Goal: Task Accomplishment & Management: Manage account settings

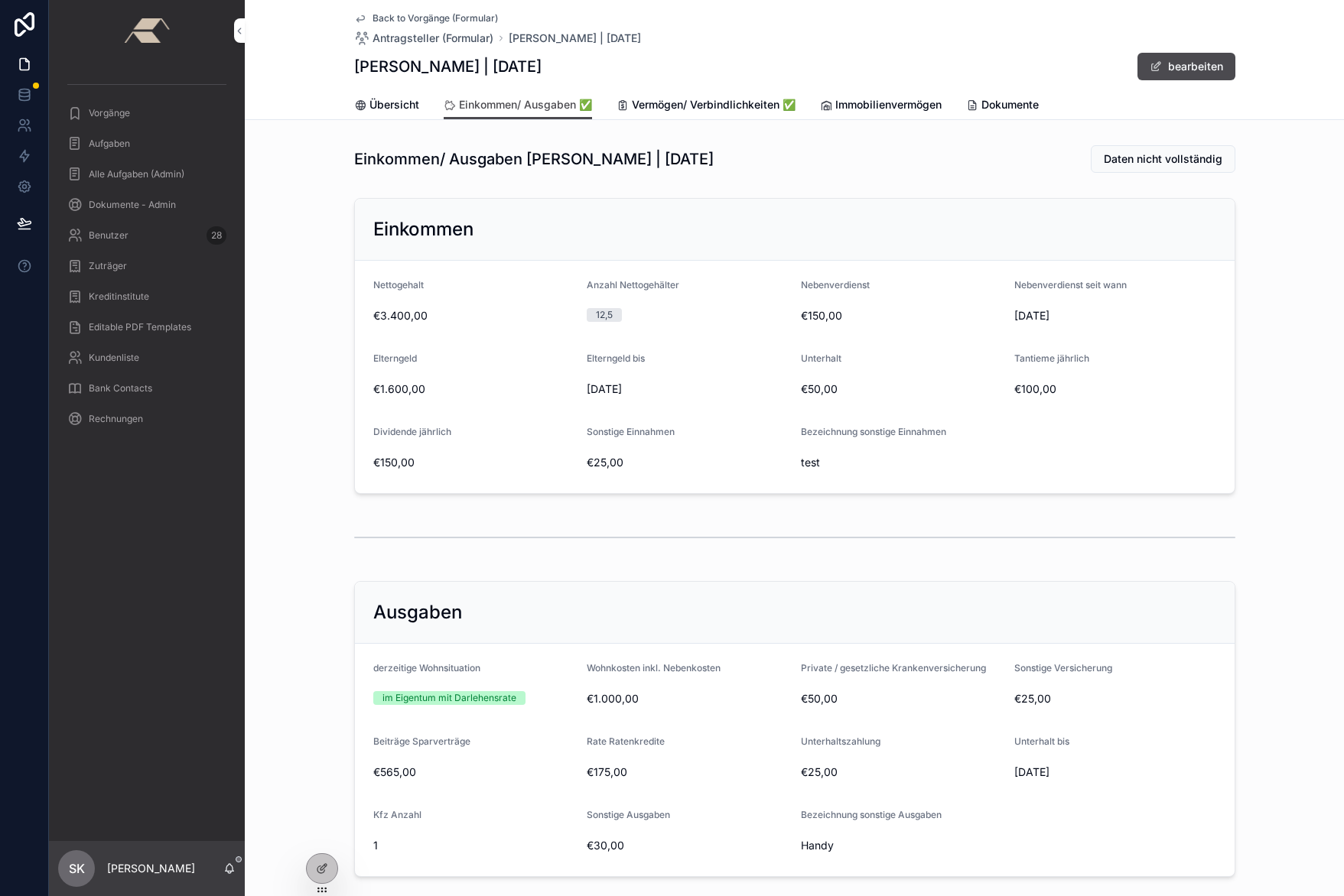
click at [84, 862] on span "SK" at bounding box center [77, 869] width 16 height 18
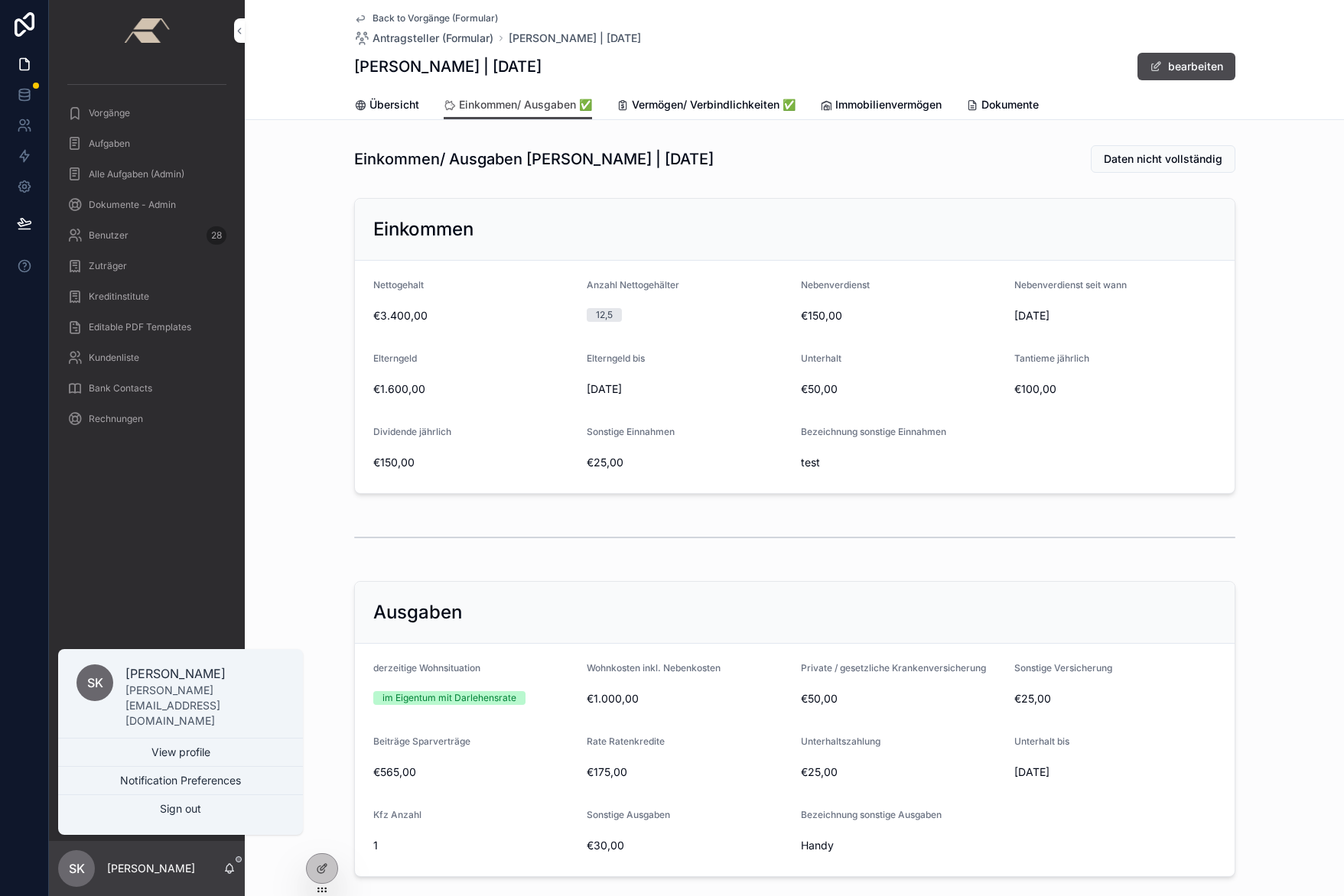
click at [146, 683] on p "[PERSON_NAME]" at bounding box center [205, 674] width 159 height 18
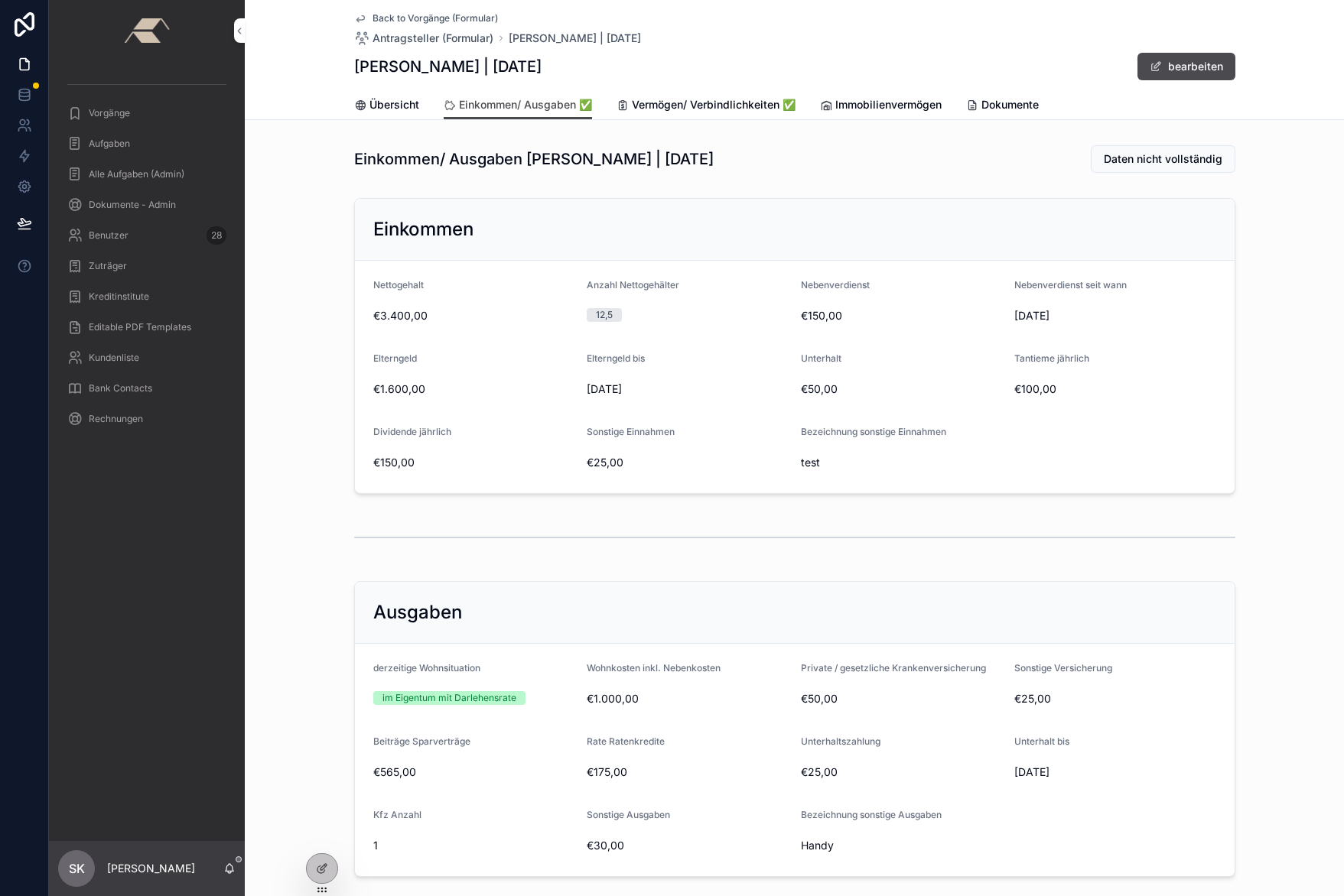
click at [0, 0] on icon at bounding box center [0, 0] width 0 height 0
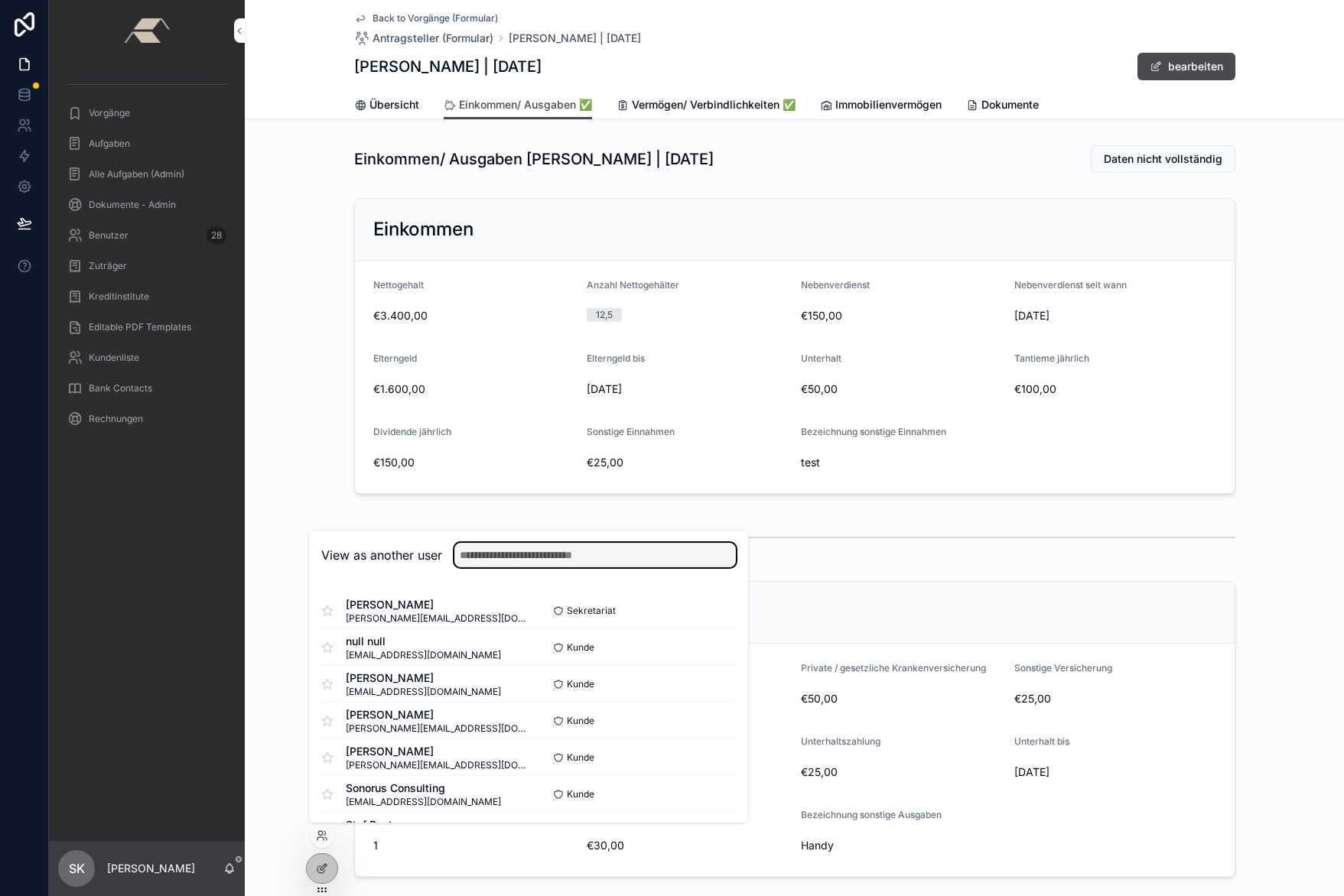
click at [527, 566] on input "text" at bounding box center [595, 555] width 281 height 25
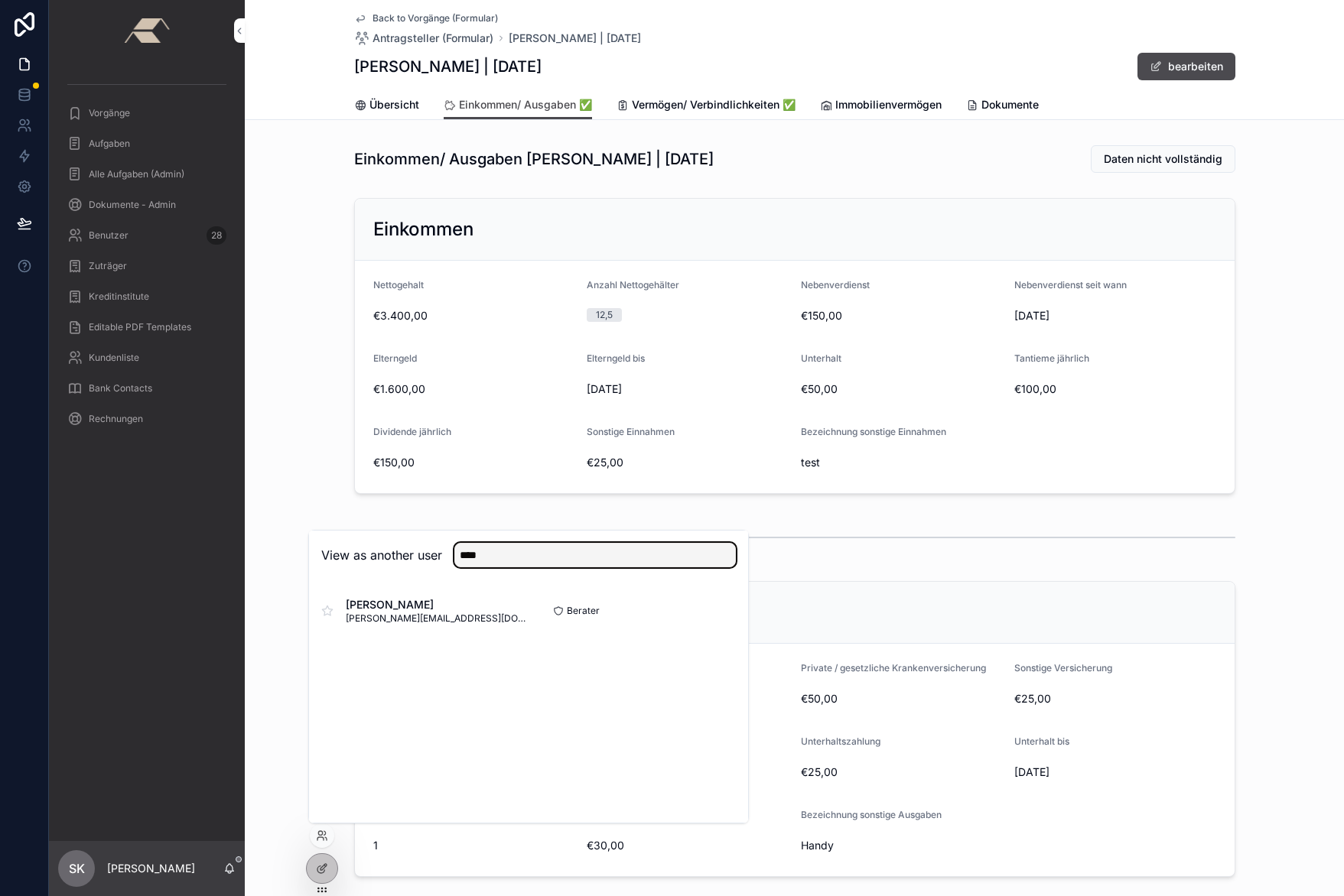
type input "****"
click at [411, 603] on span "[PERSON_NAME]" at bounding box center [437, 605] width 183 height 16
click at [0, 0] on button "Select" at bounding box center [0, 0] width 0 height 0
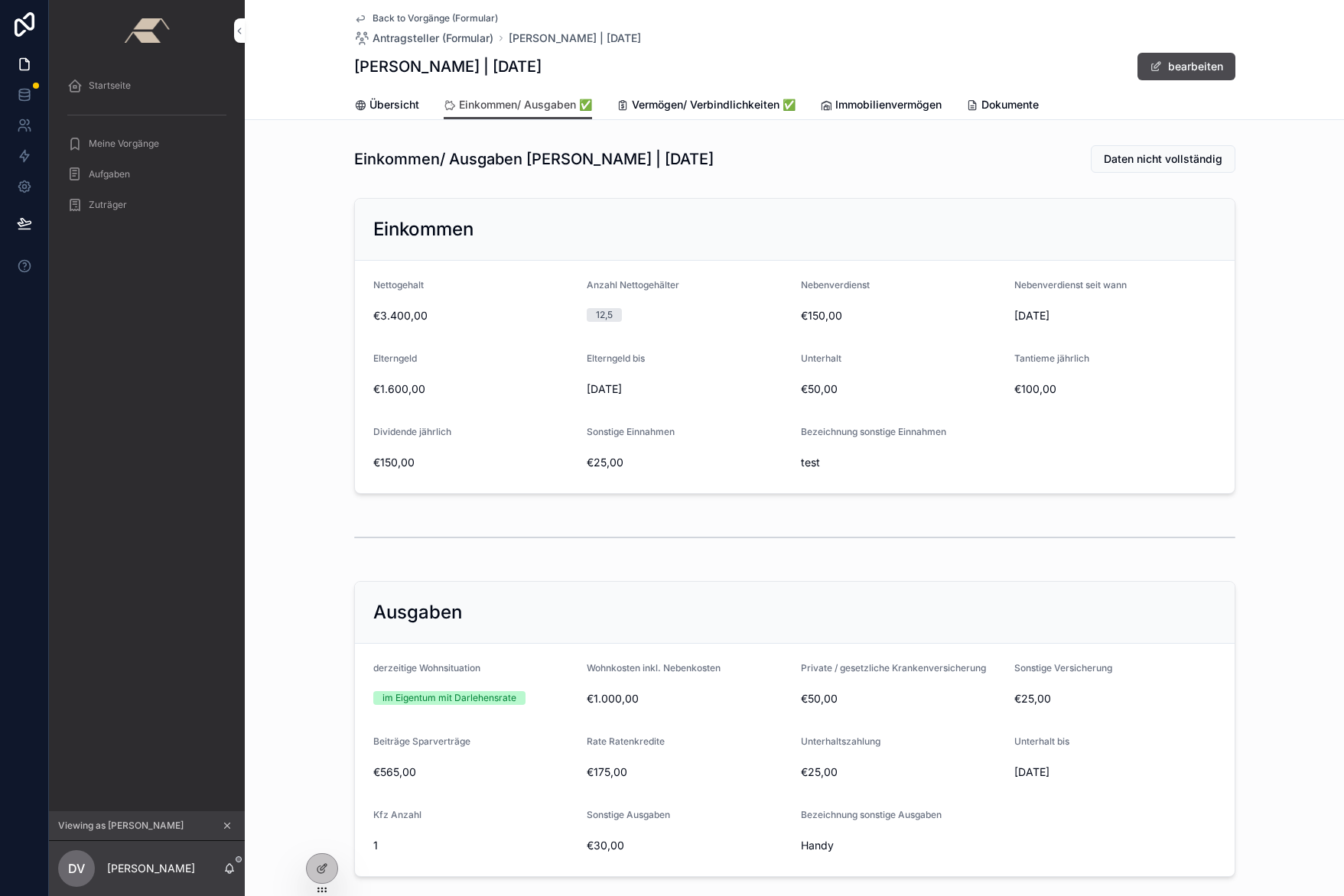
click at [94, 81] on span "Startseite" at bounding box center [109, 85] width 42 height 12
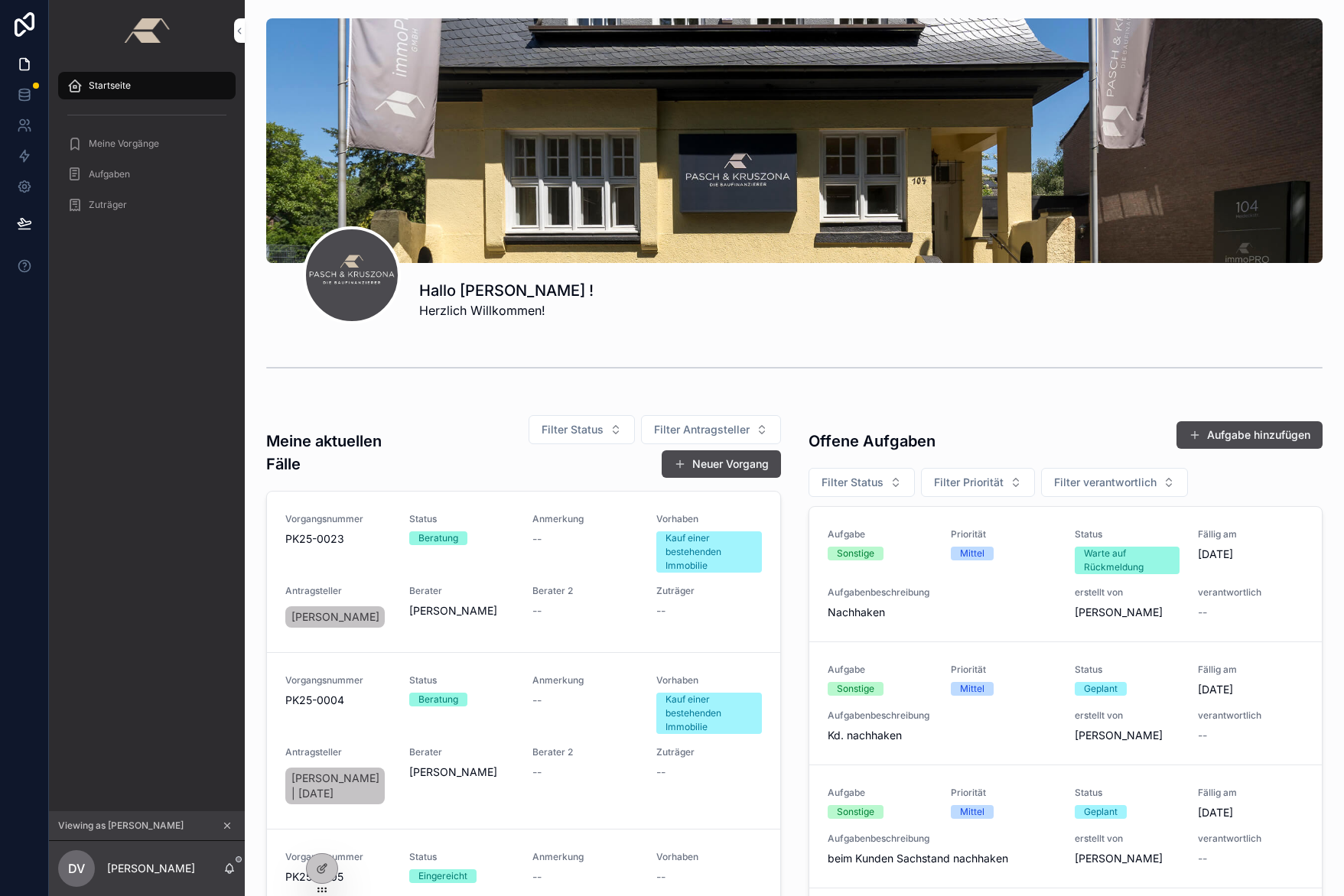
click at [960, 584] on div "Aufgabe Sonstige Priorität Mittel Status Warte auf Rückmeldung Fällig am 9.10.2…" at bounding box center [1065, 575] width 476 height 92
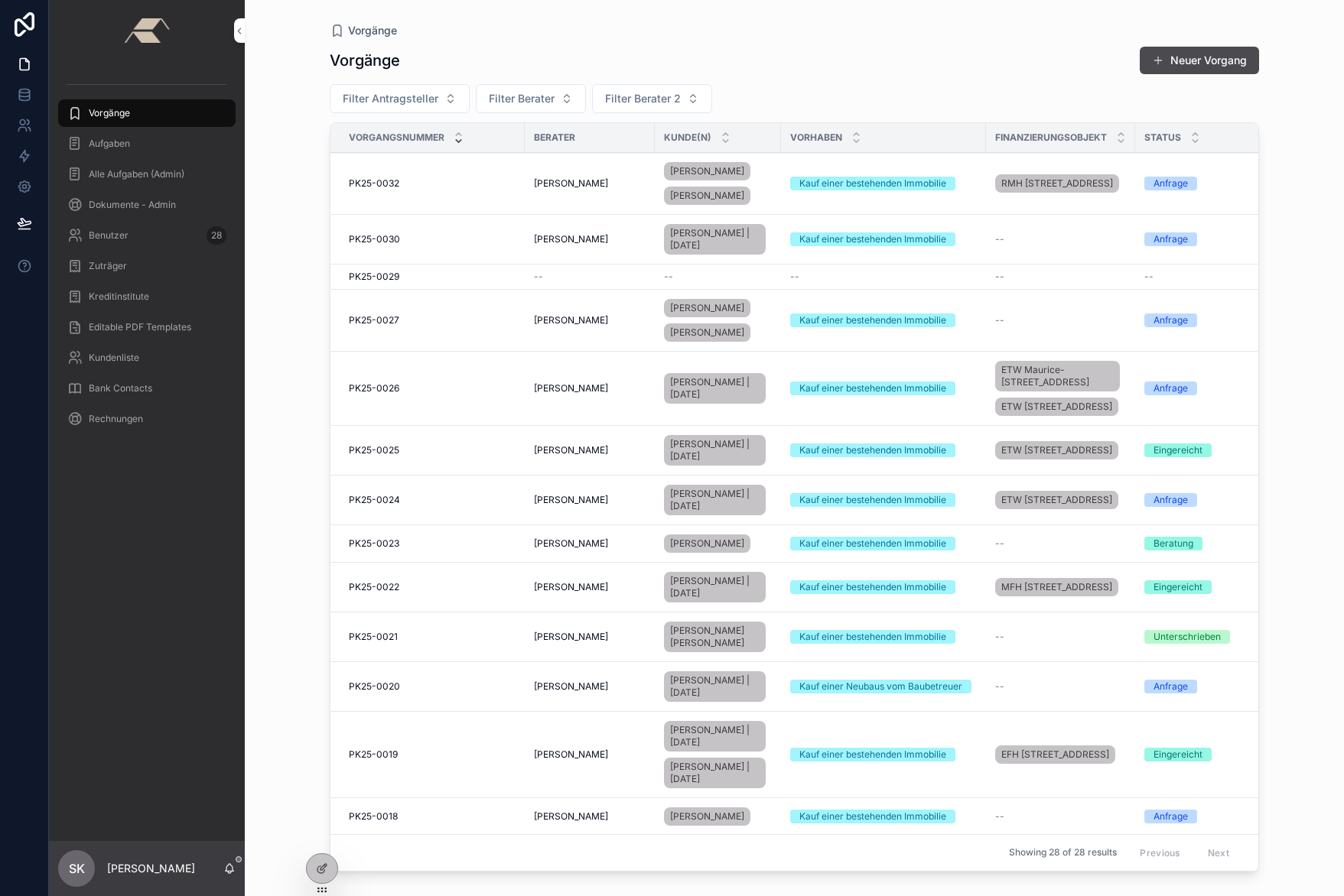
click at [0, 0] on icon at bounding box center [0, 0] width 0 height 0
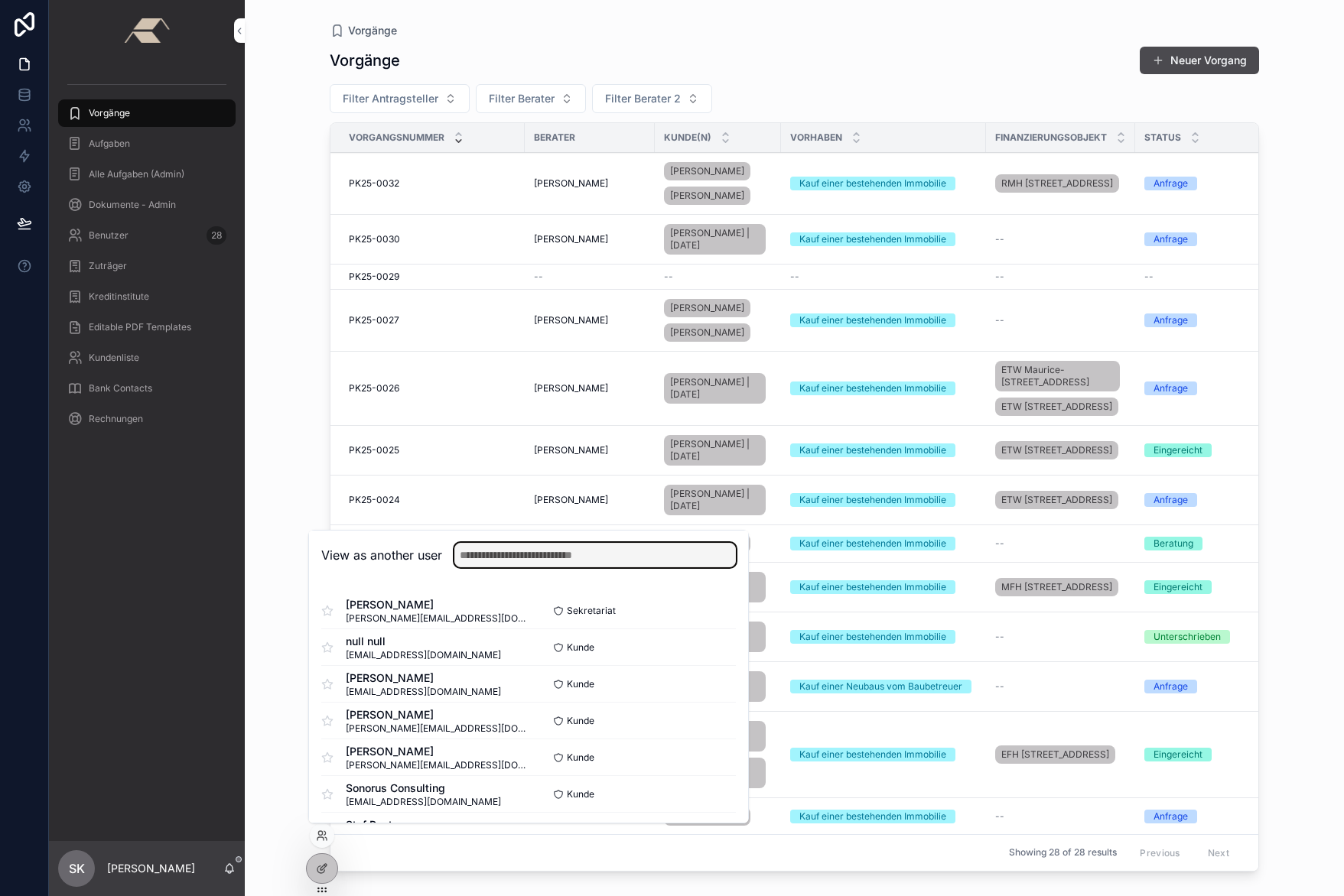
click at [499, 550] on input "text" at bounding box center [595, 555] width 281 height 25
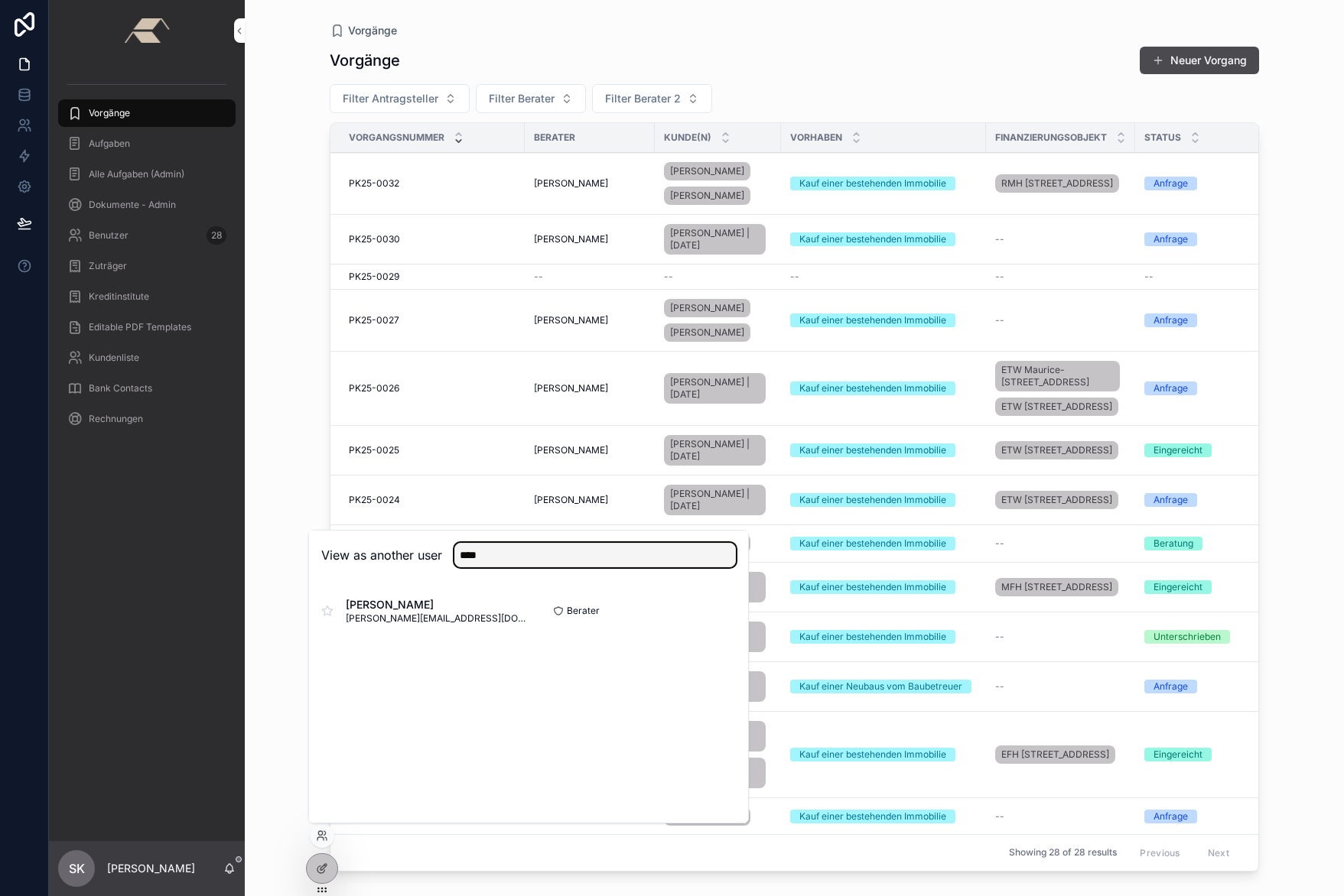
type input "****"
click at [382, 610] on span "[PERSON_NAME]" at bounding box center [437, 605] width 183 height 16
click at [0, 0] on button "Select" at bounding box center [0, 0] width 0 height 0
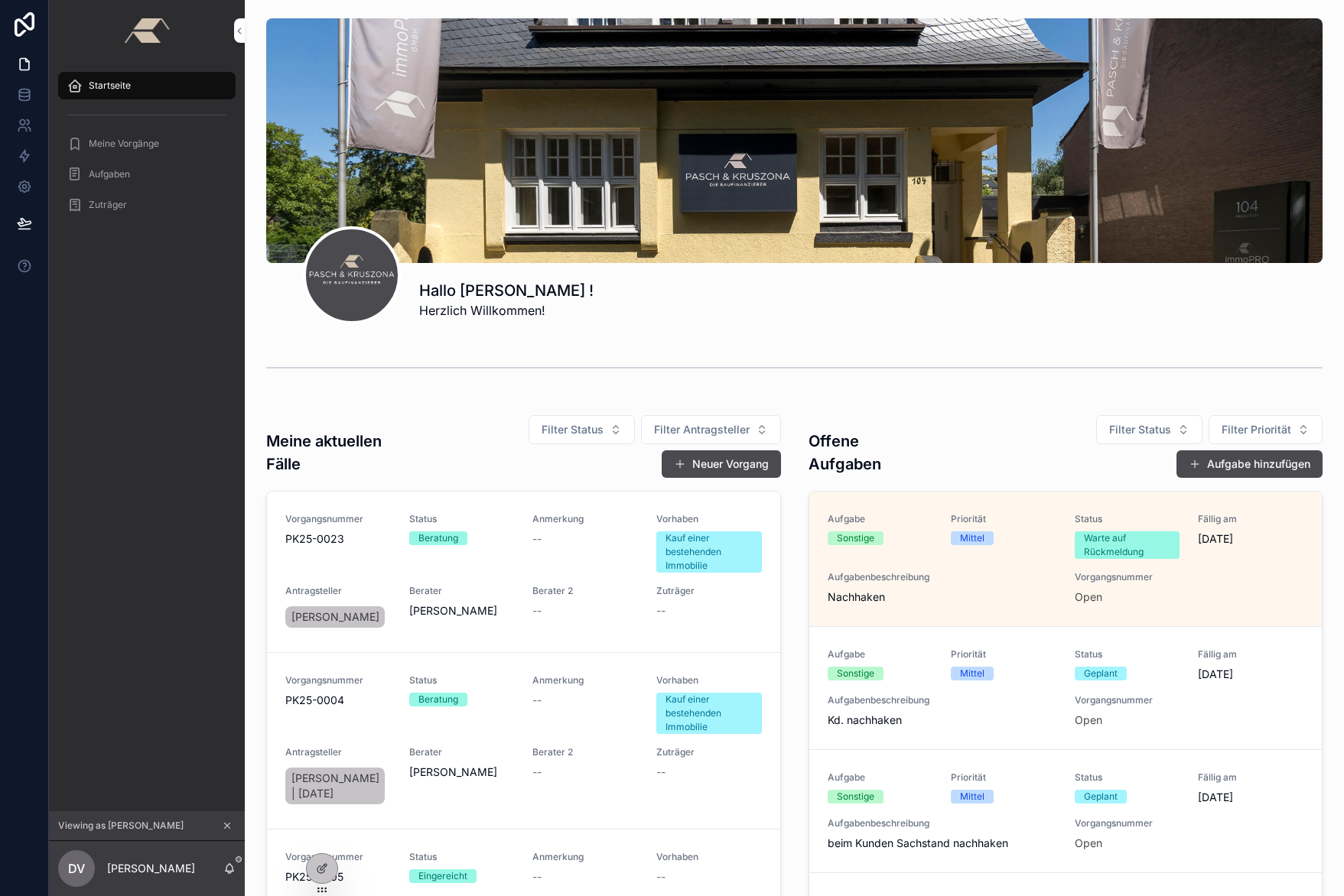
click at [318, 868] on icon at bounding box center [321, 870] width 7 height 7
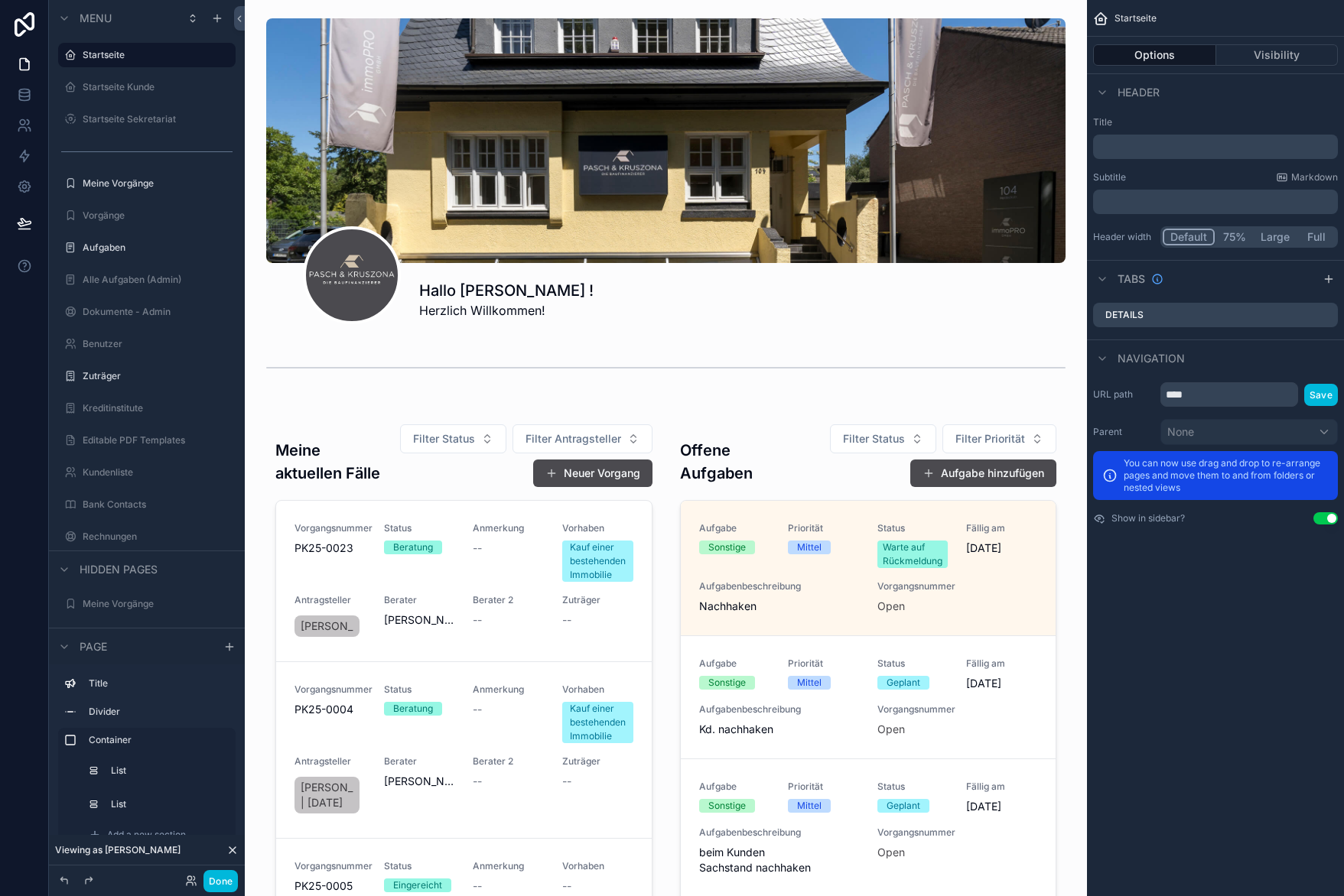
click at [824, 618] on div "scrollable content" at bounding box center [665, 748] width 818 height 687
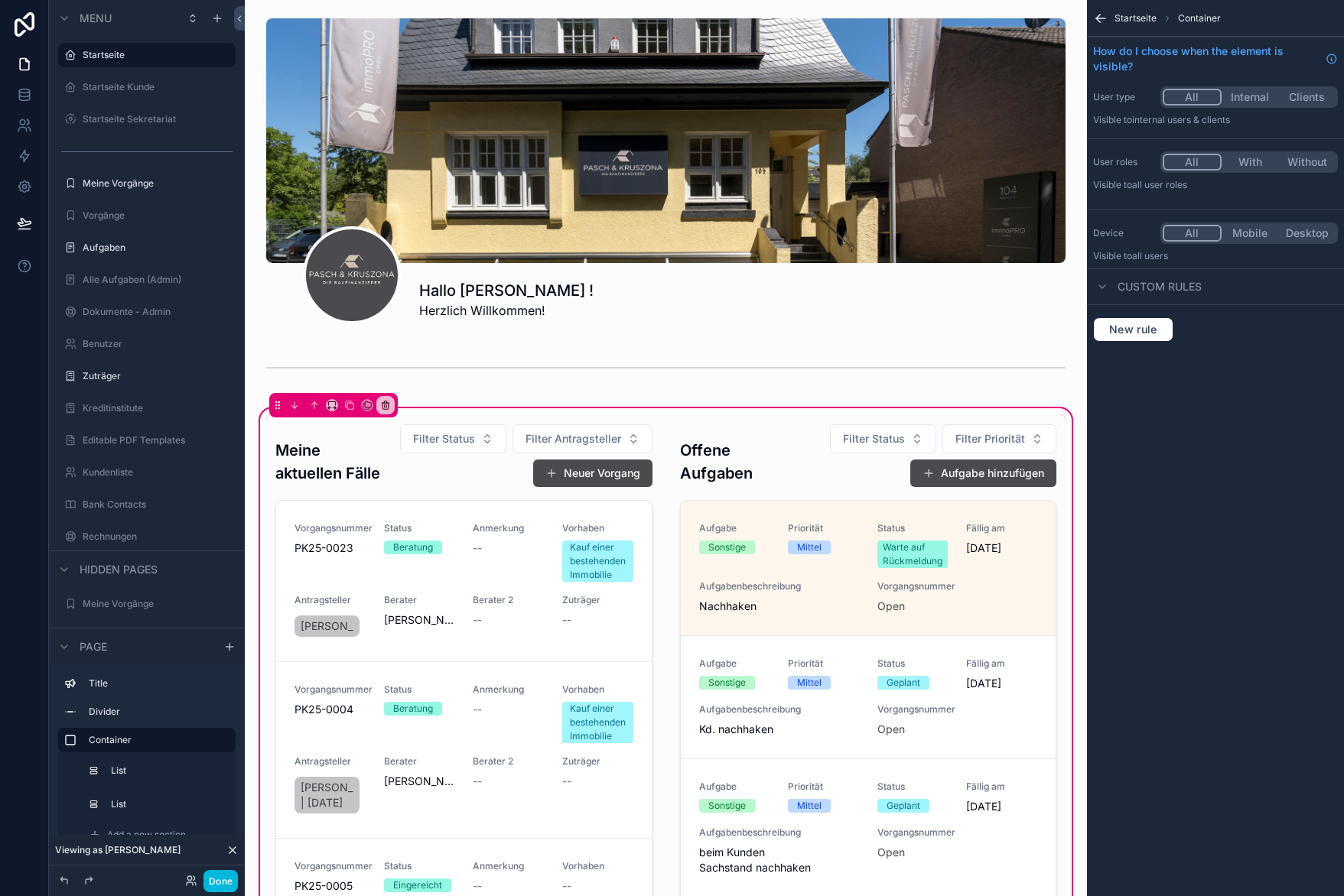
click at [826, 616] on div "scrollable content" at bounding box center [868, 748] width 395 height 668
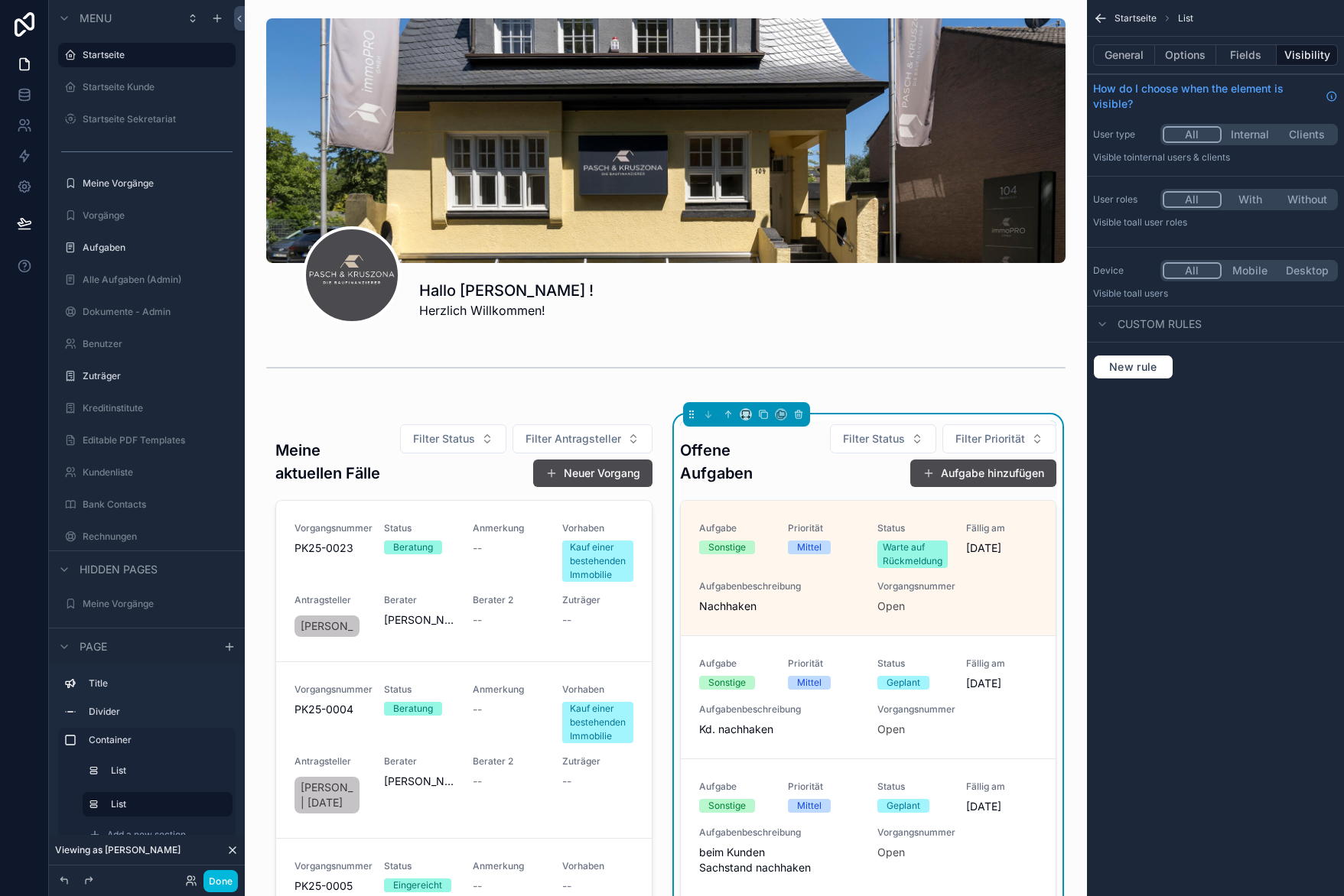
click at [1248, 52] on button "Fields" at bounding box center [1246, 55] width 62 height 21
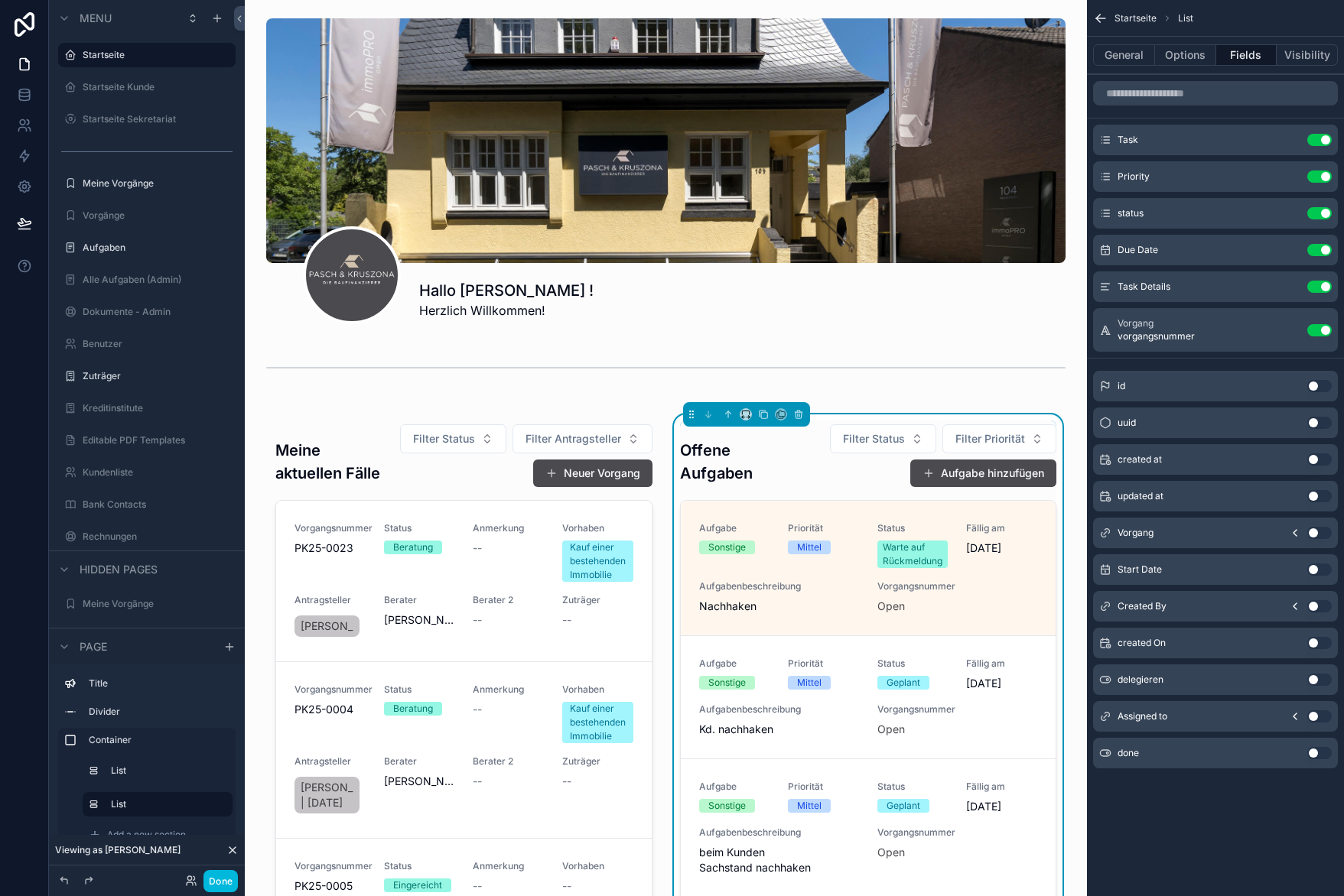
click at [1324, 535] on button "Use setting" at bounding box center [1319, 533] width 25 height 12
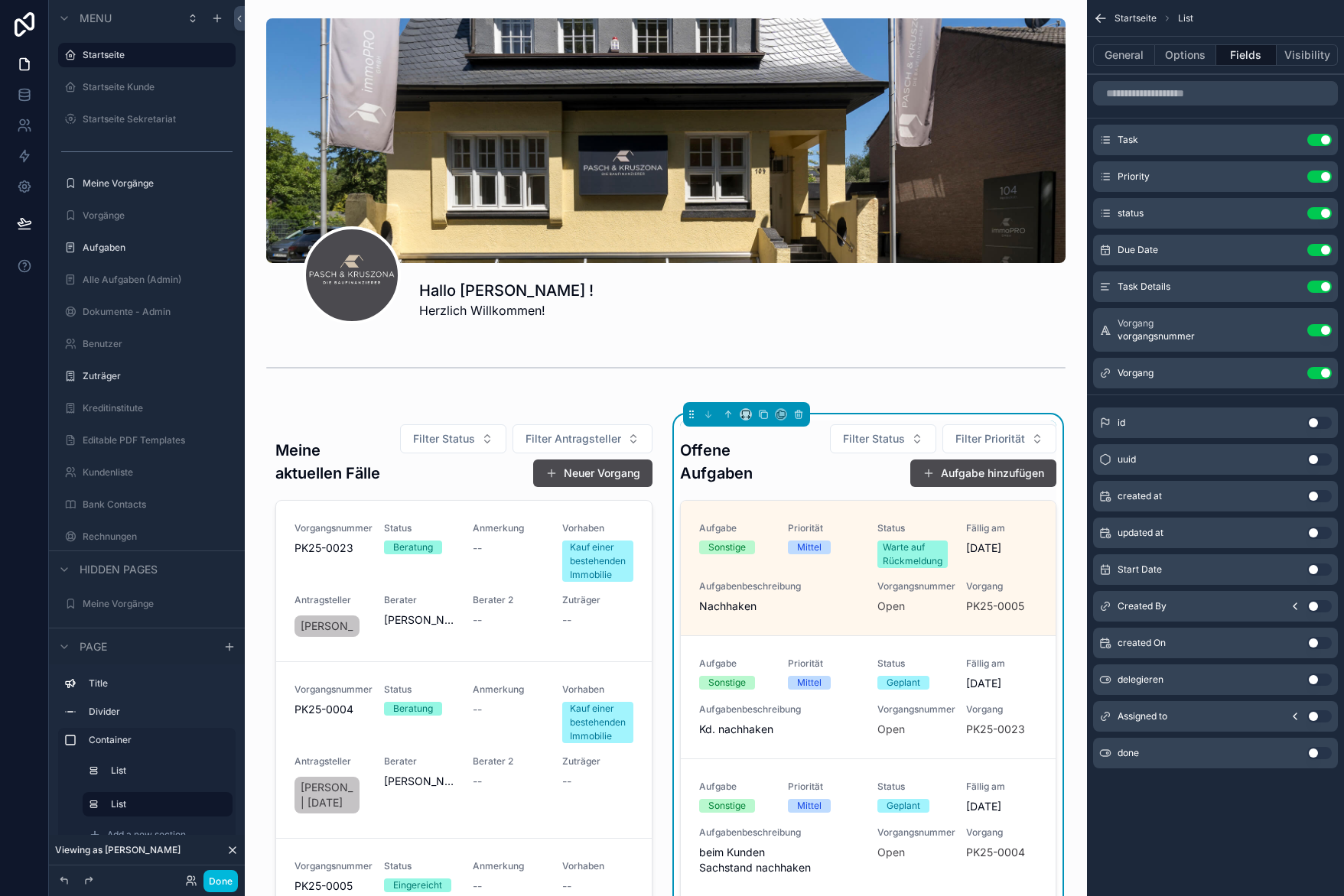
click at [219, 871] on button "Done" at bounding box center [221, 881] width 34 height 22
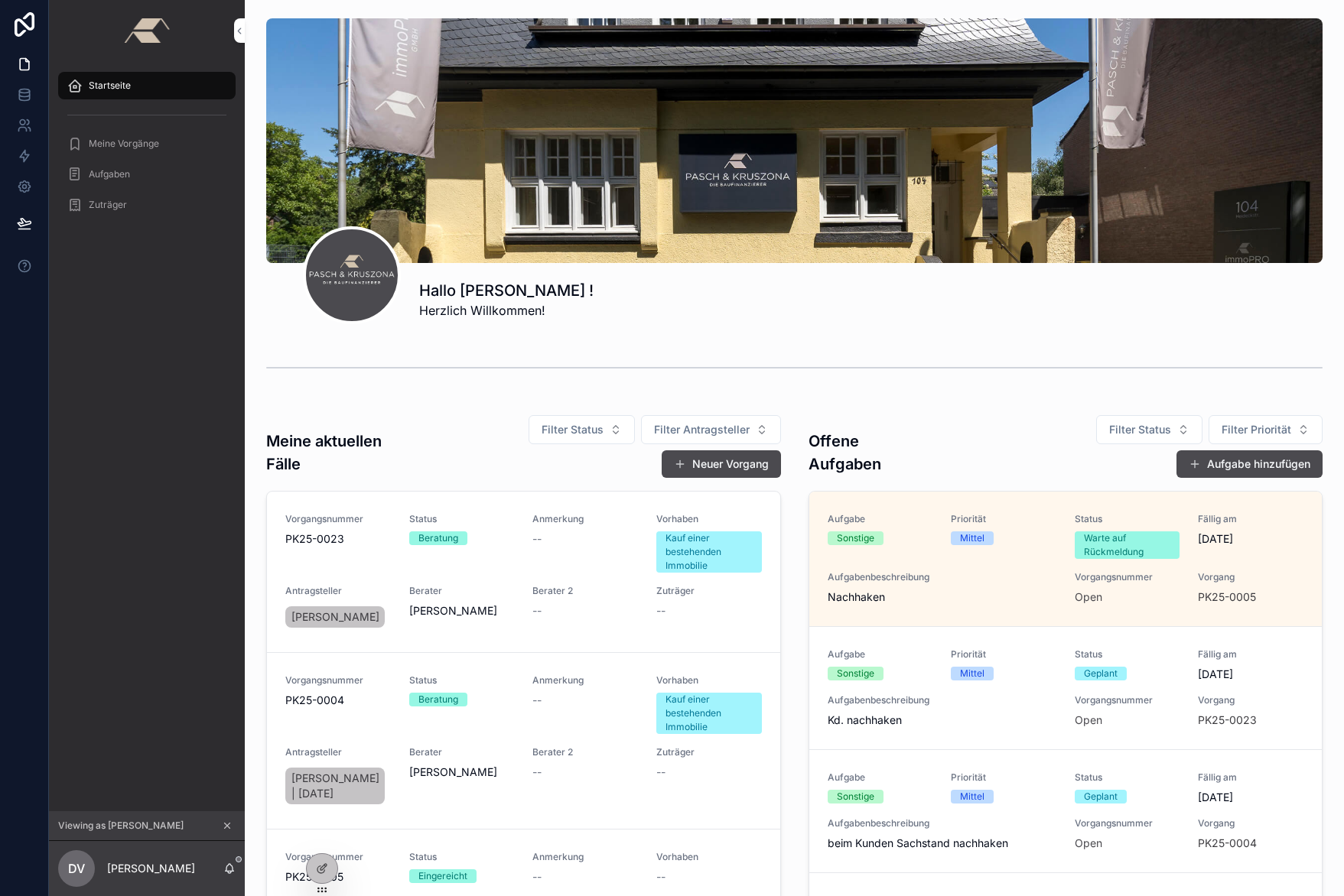
click at [1199, 594] on span "PK25-0005" at bounding box center [1227, 597] width 58 height 16
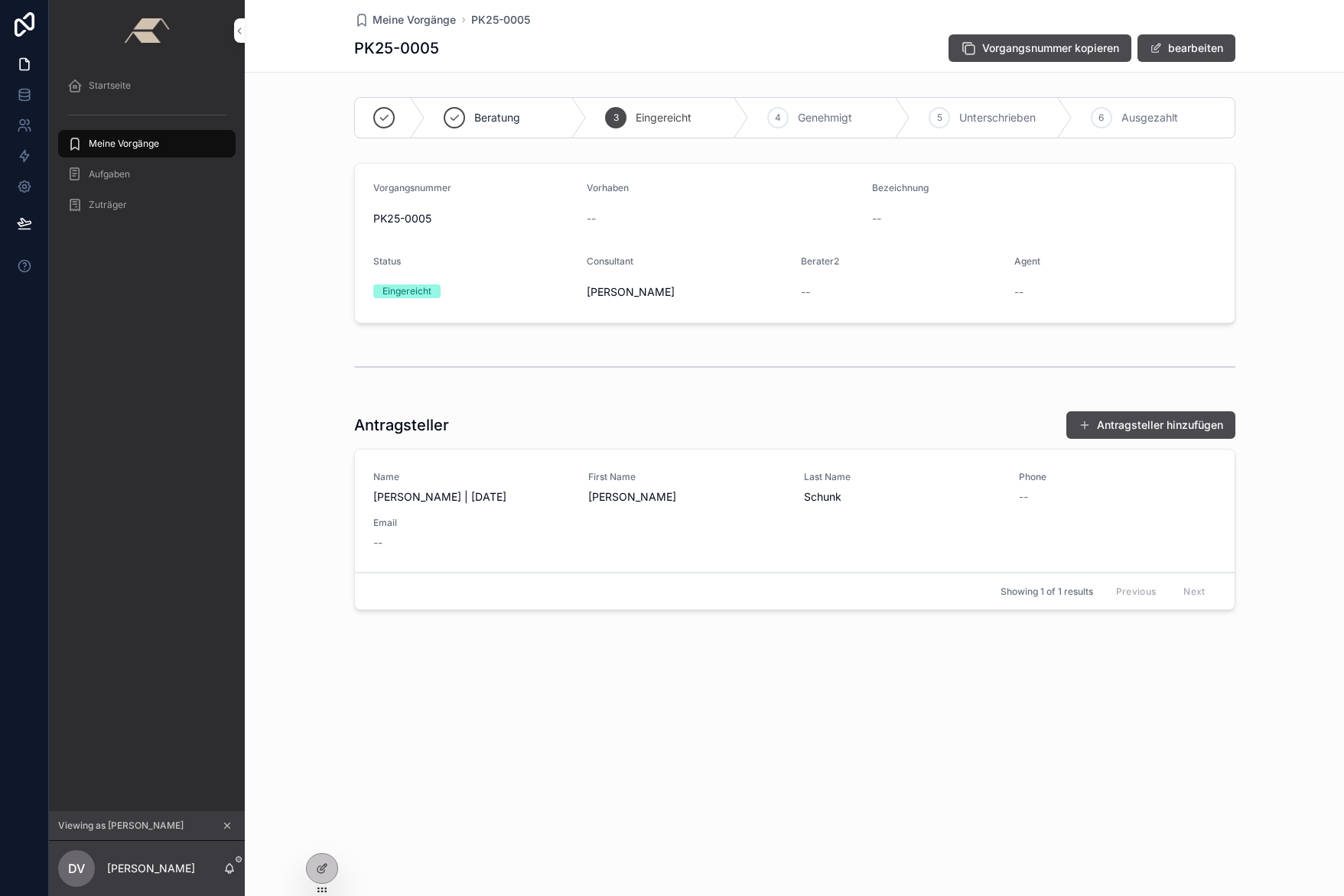
click at [85, 92] on div "Startseite" at bounding box center [147, 86] width 159 height 25
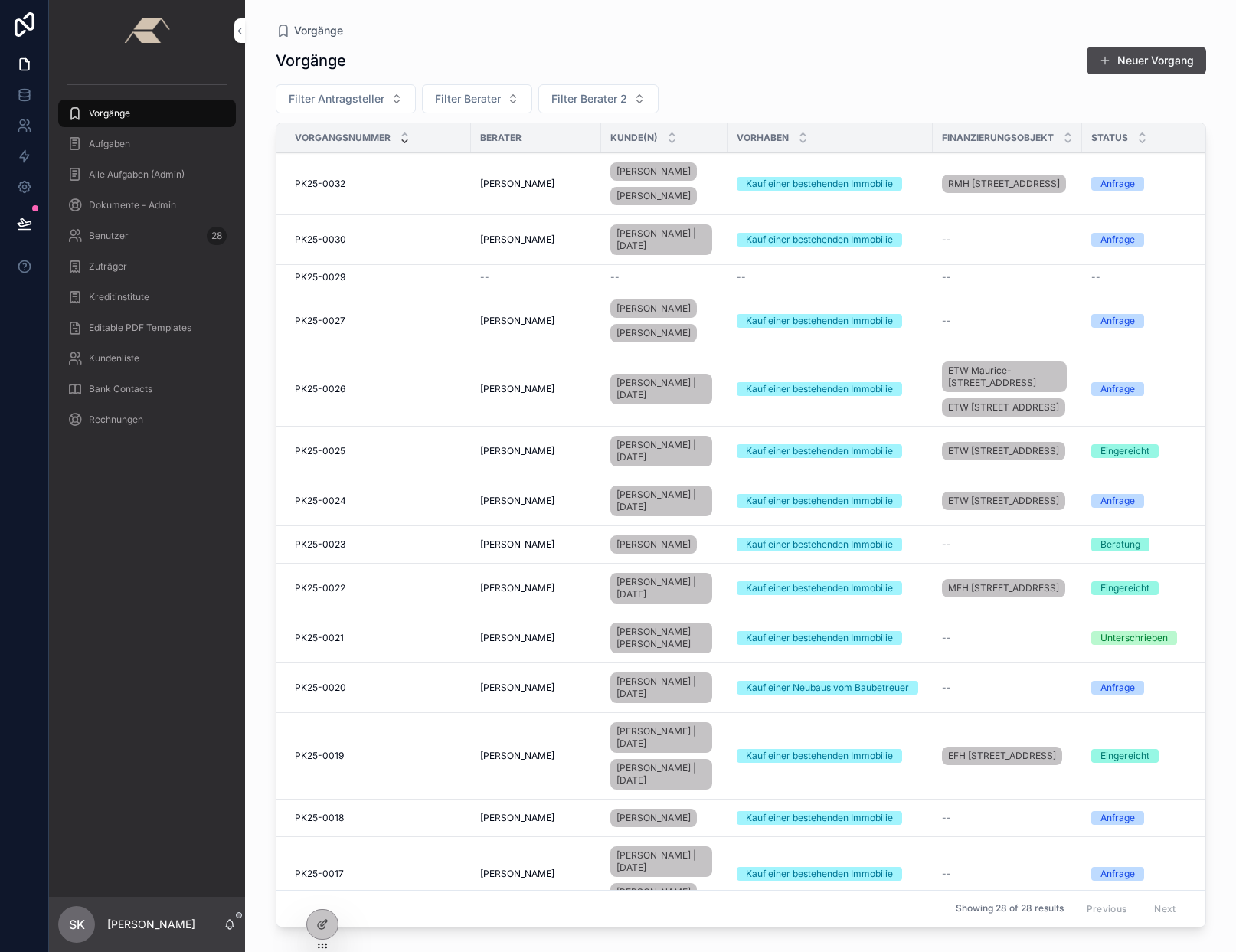
click at [121, 147] on span "Aufgaben" at bounding box center [109, 144] width 41 height 12
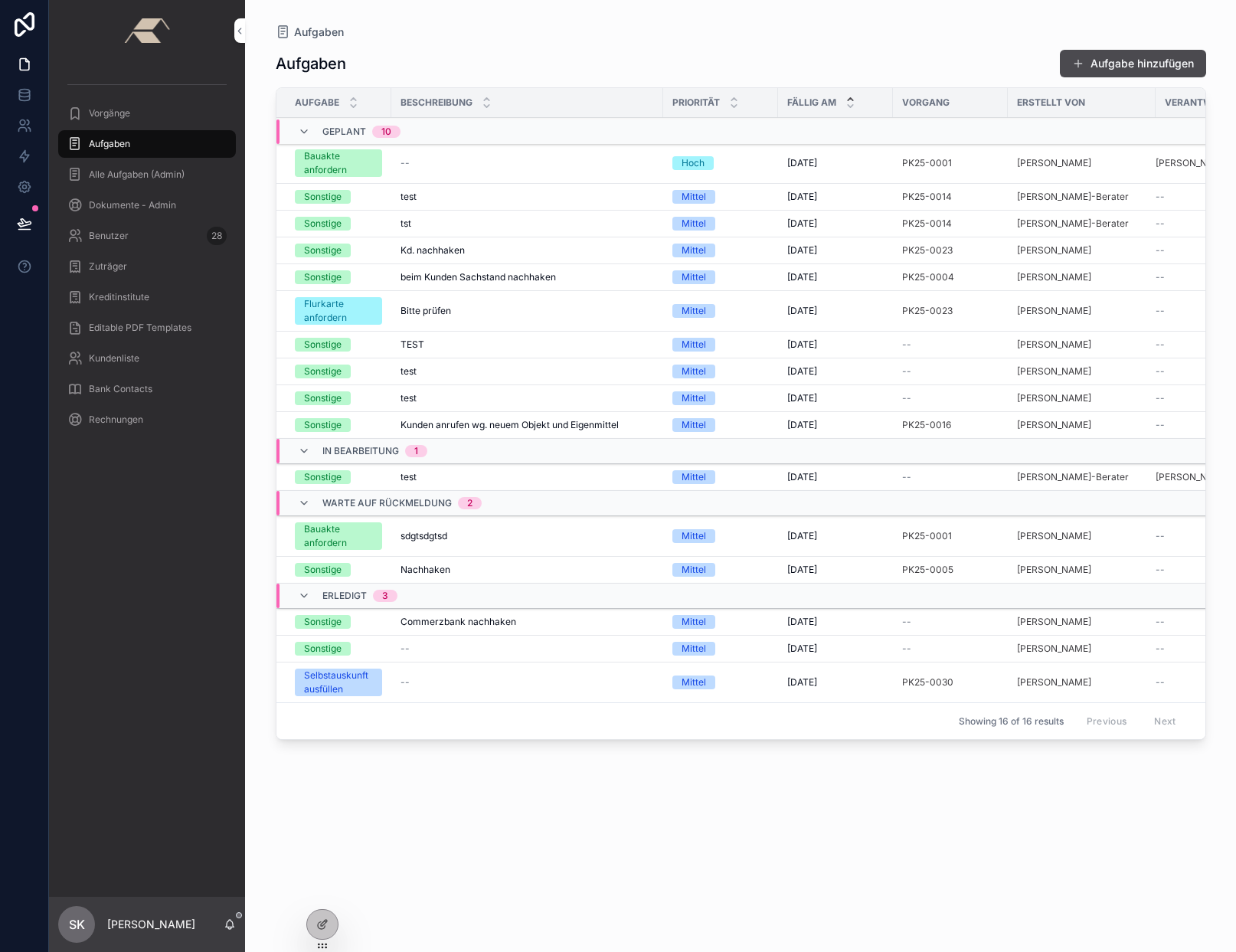
click at [115, 103] on div "Vorgänge" at bounding box center [147, 113] width 159 height 25
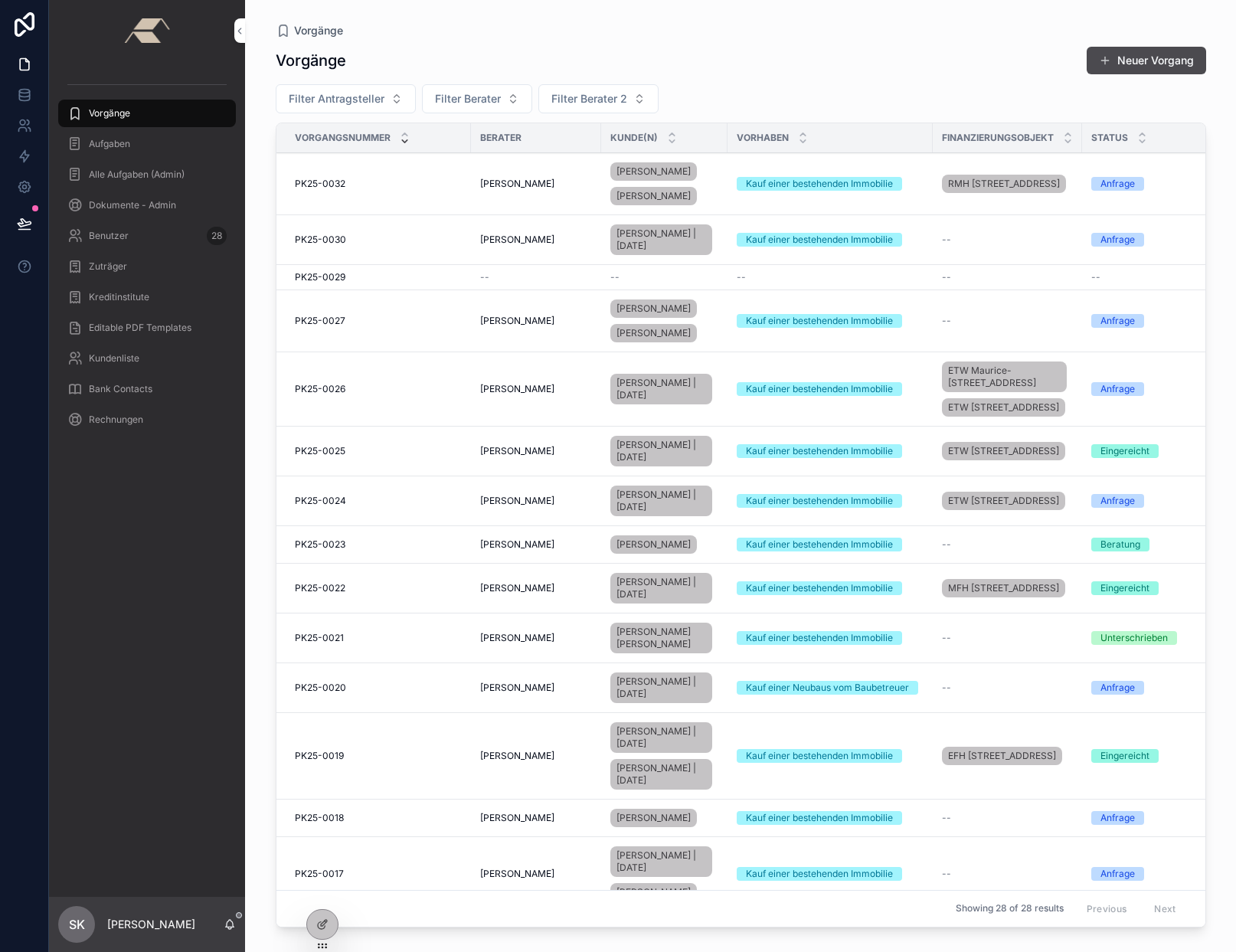
click at [143, 29] on img "scrollable content" at bounding box center [146, 30] width 45 height 25
click at [105, 153] on div "Aufgaben" at bounding box center [147, 144] width 159 height 25
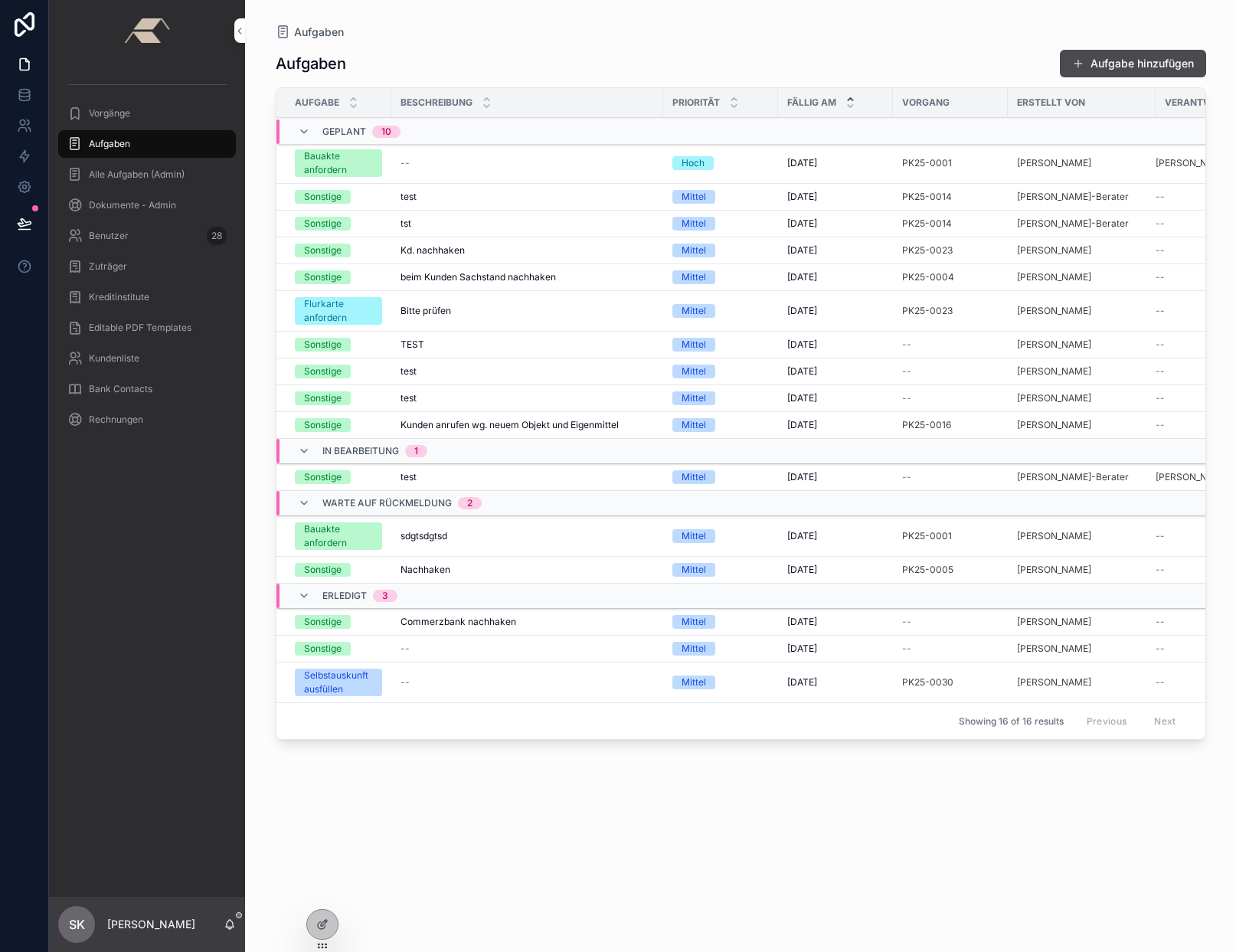
click at [107, 165] on div "Alle Aufgaben (Admin)" at bounding box center [147, 175] width 159 height 25
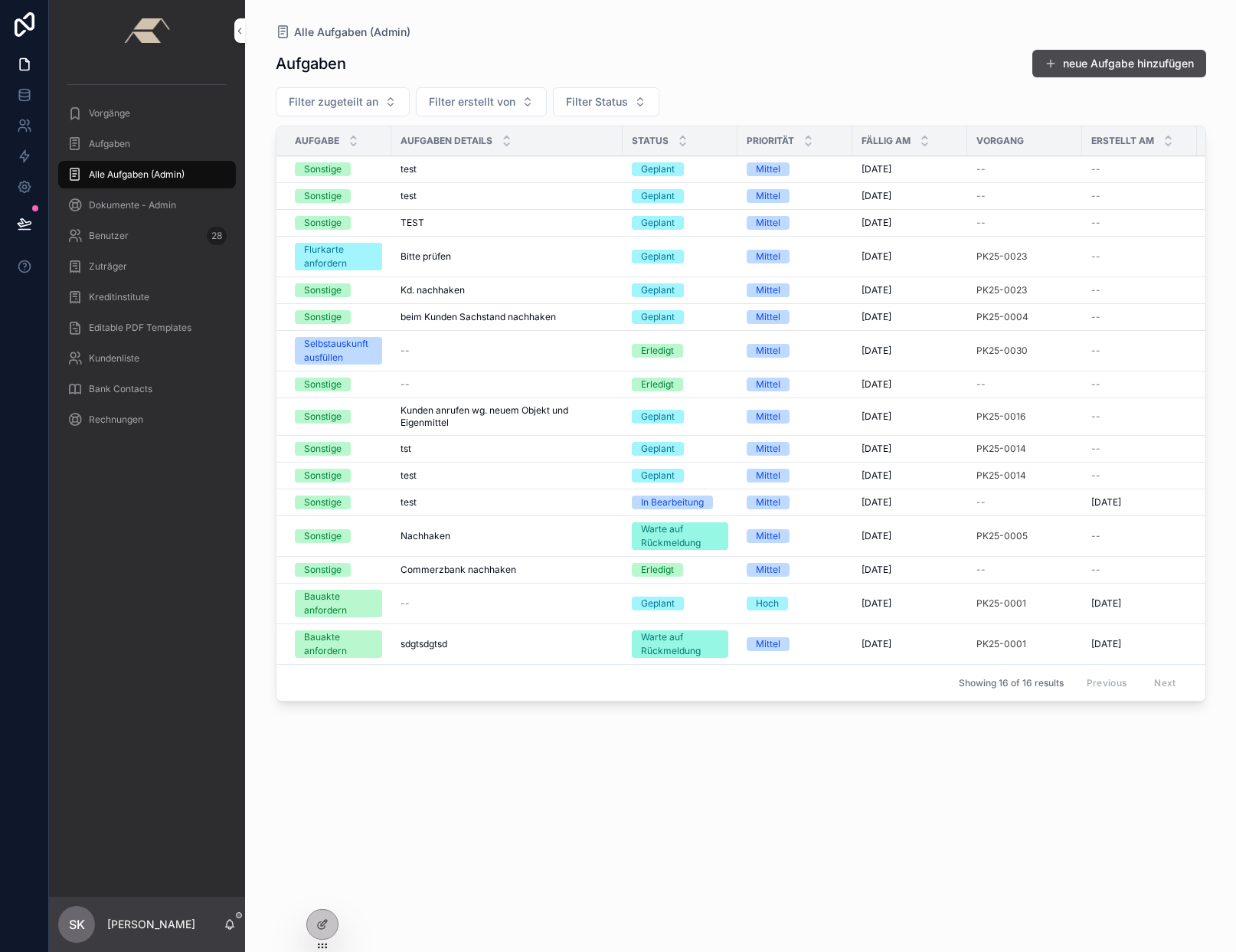
click at [115, 115] on span "Vorgänge" at bounding box center [109, 113] width 41 height 12
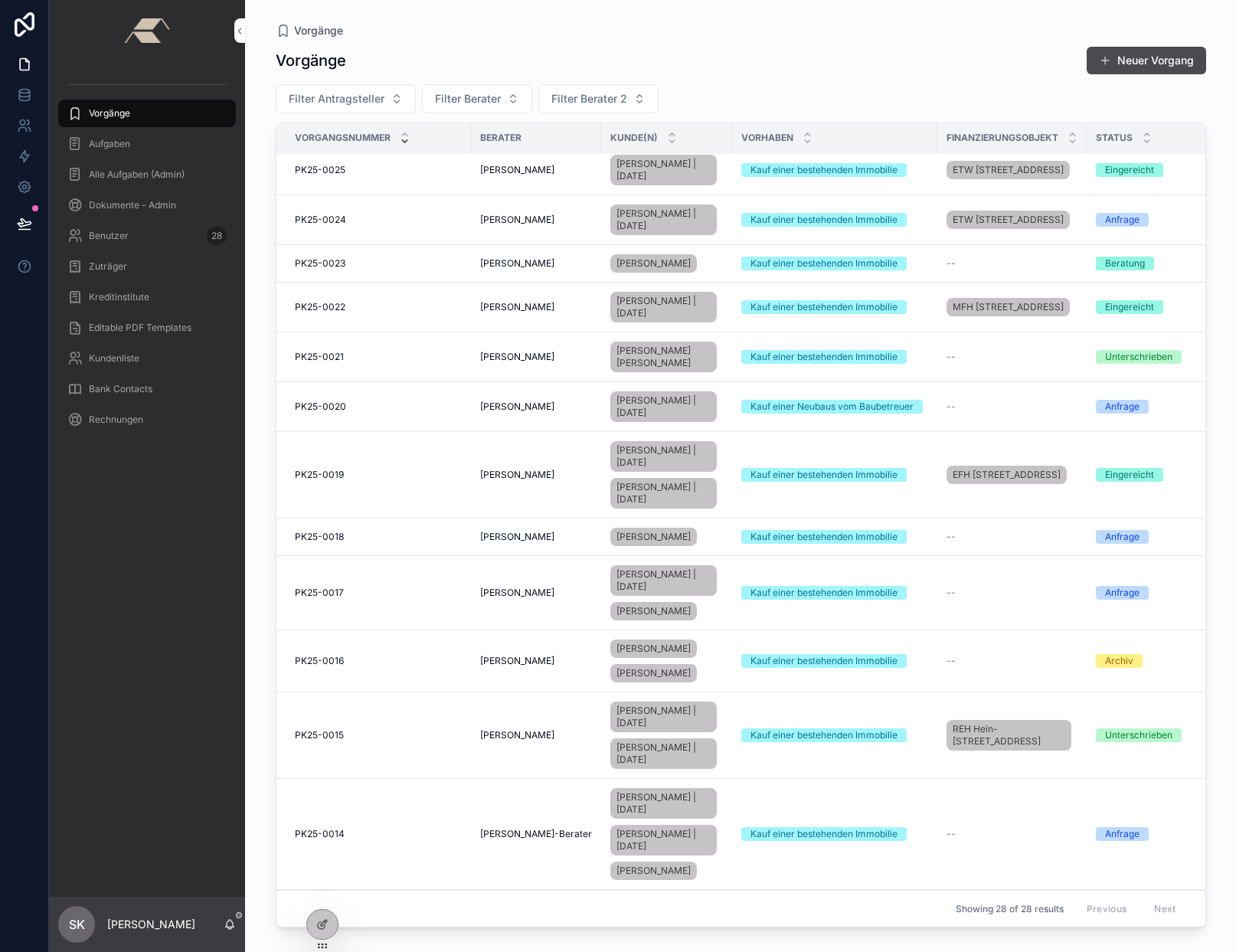
scroll to position [842, 0]
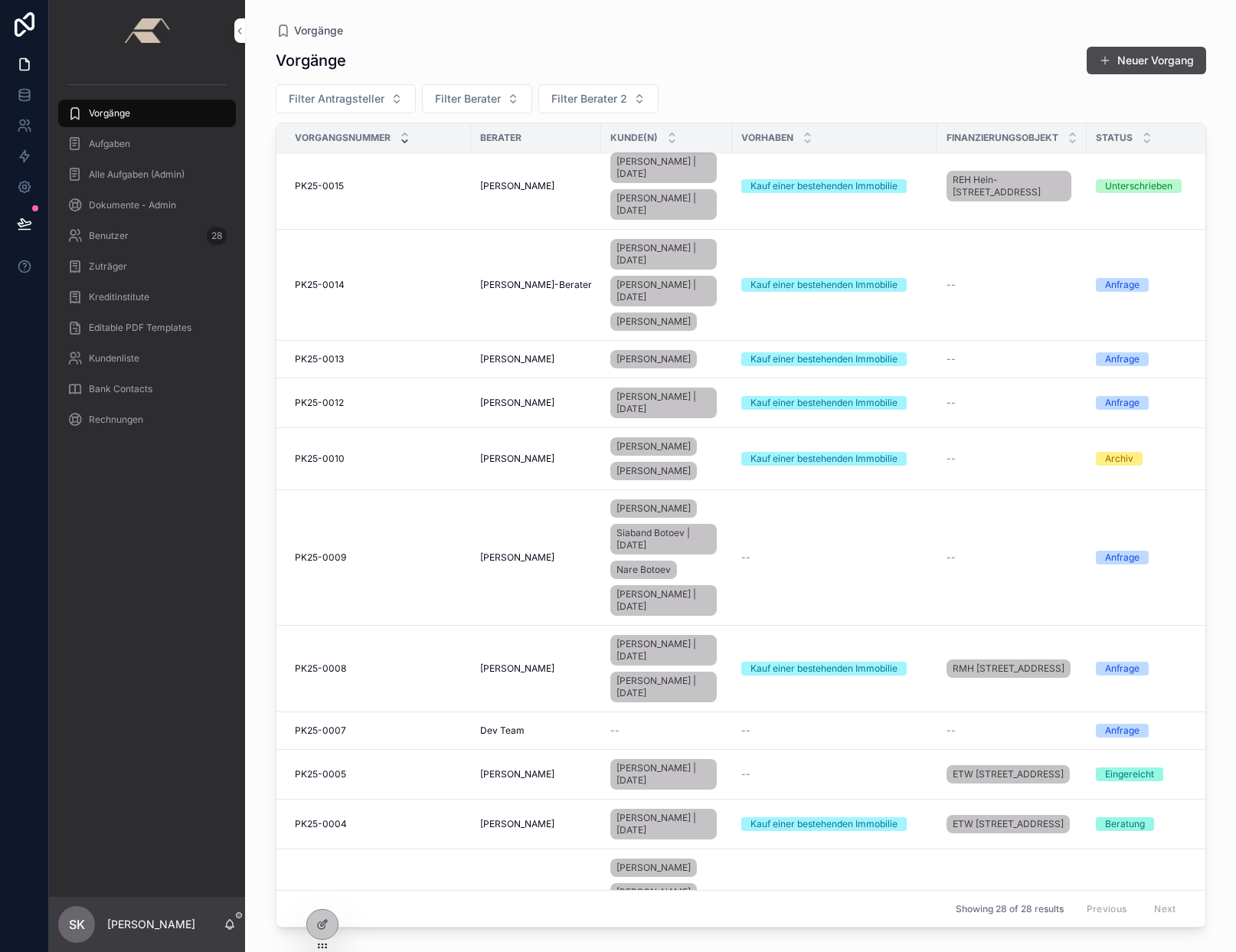
click at [325, 922] on icon at bounding box center [323, 922] width 6 height 6
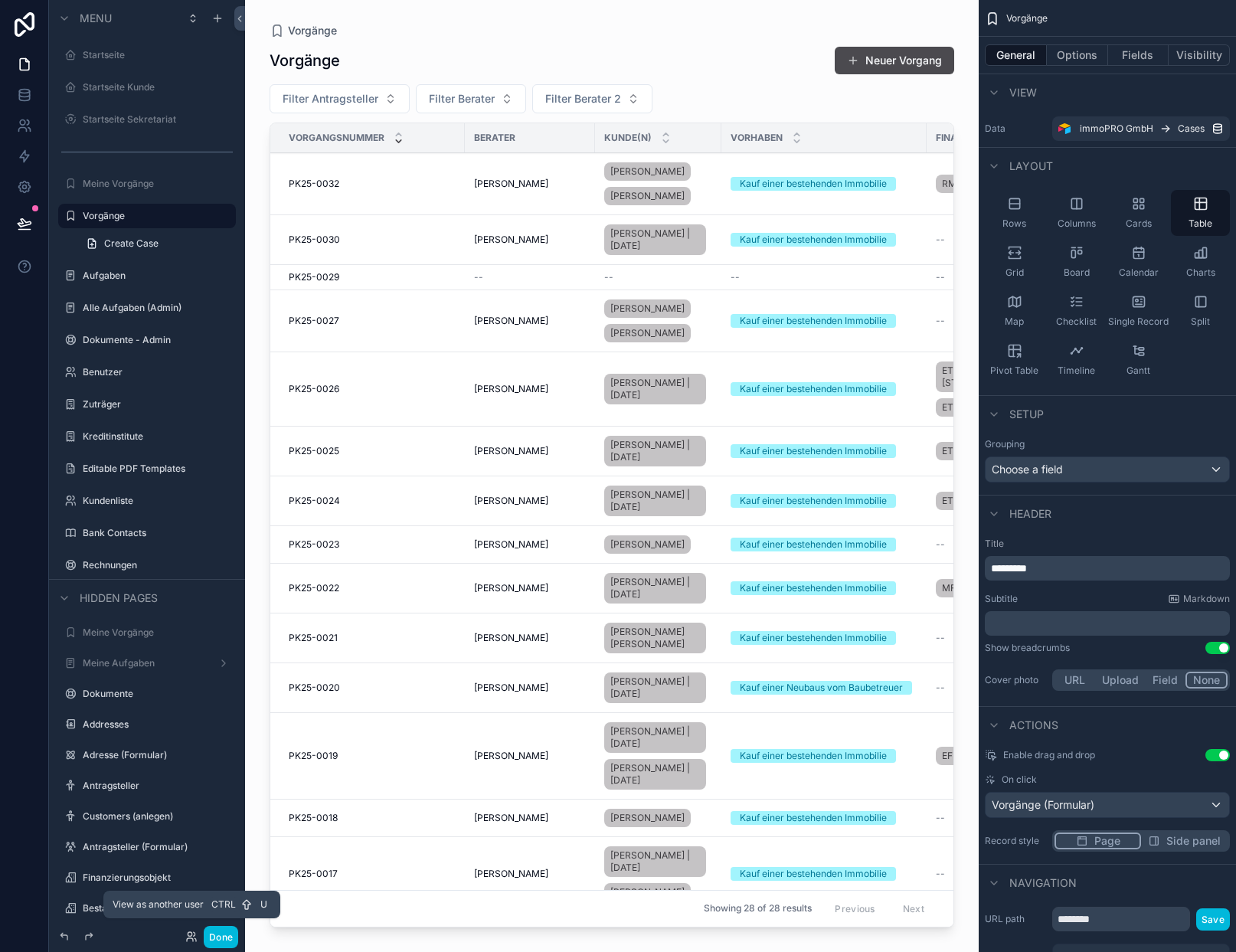
click at [185, 936] on icon at bounding box center [191, 936] width 12 height 12
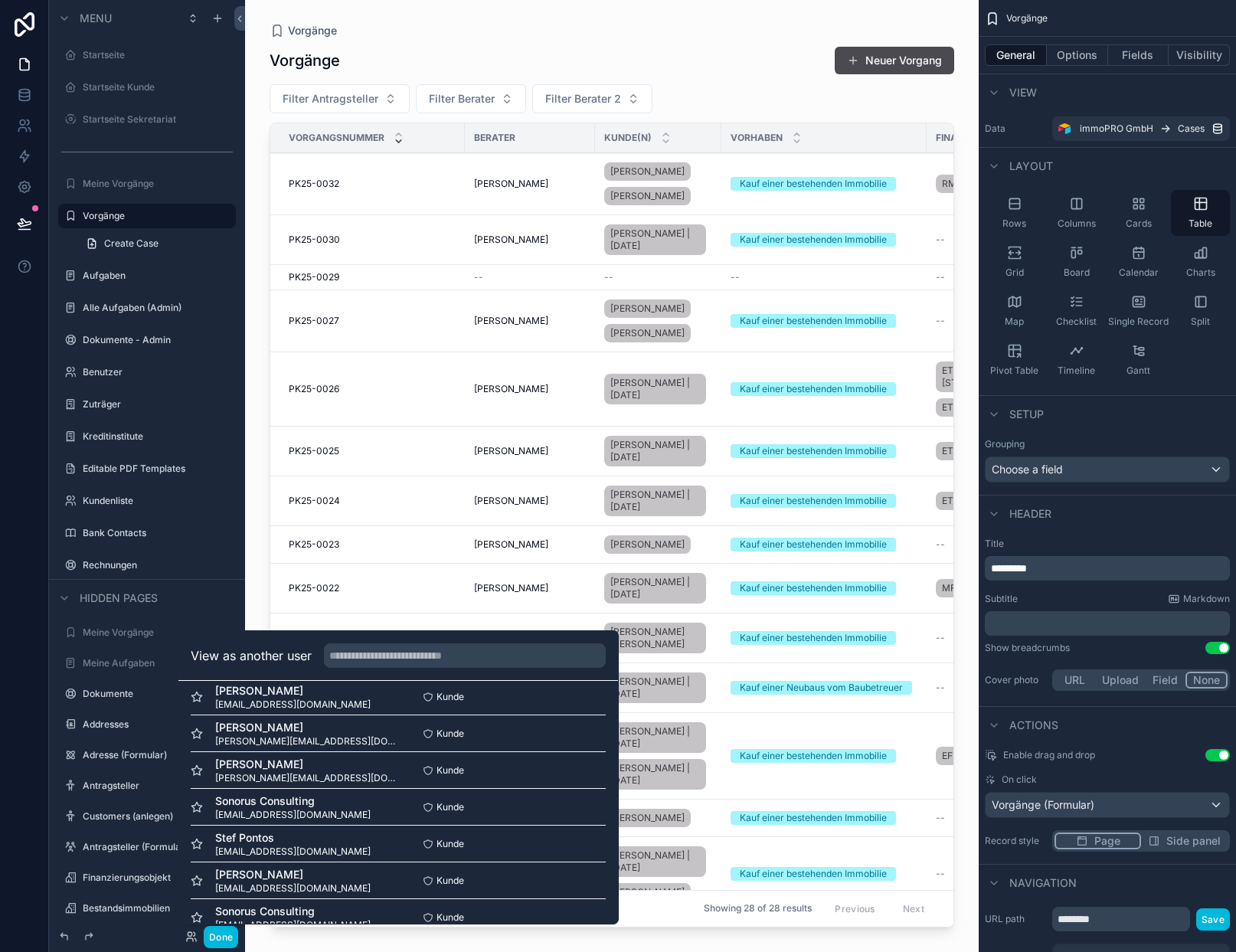
scroll to position [0, 0]
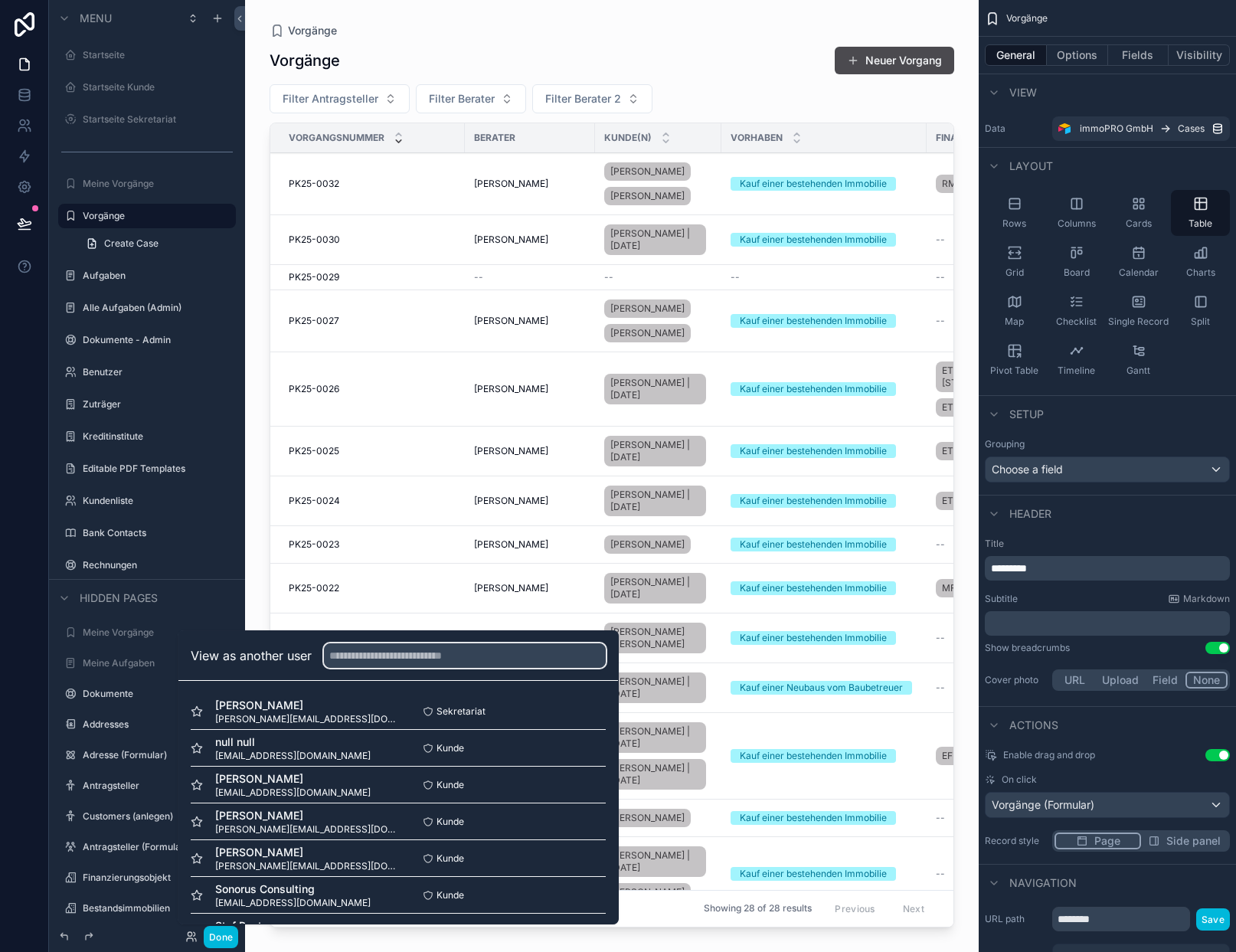
click at [387, 657] on input "text" at bounding box center [465, 656] width 282 height 25
type input "*****"
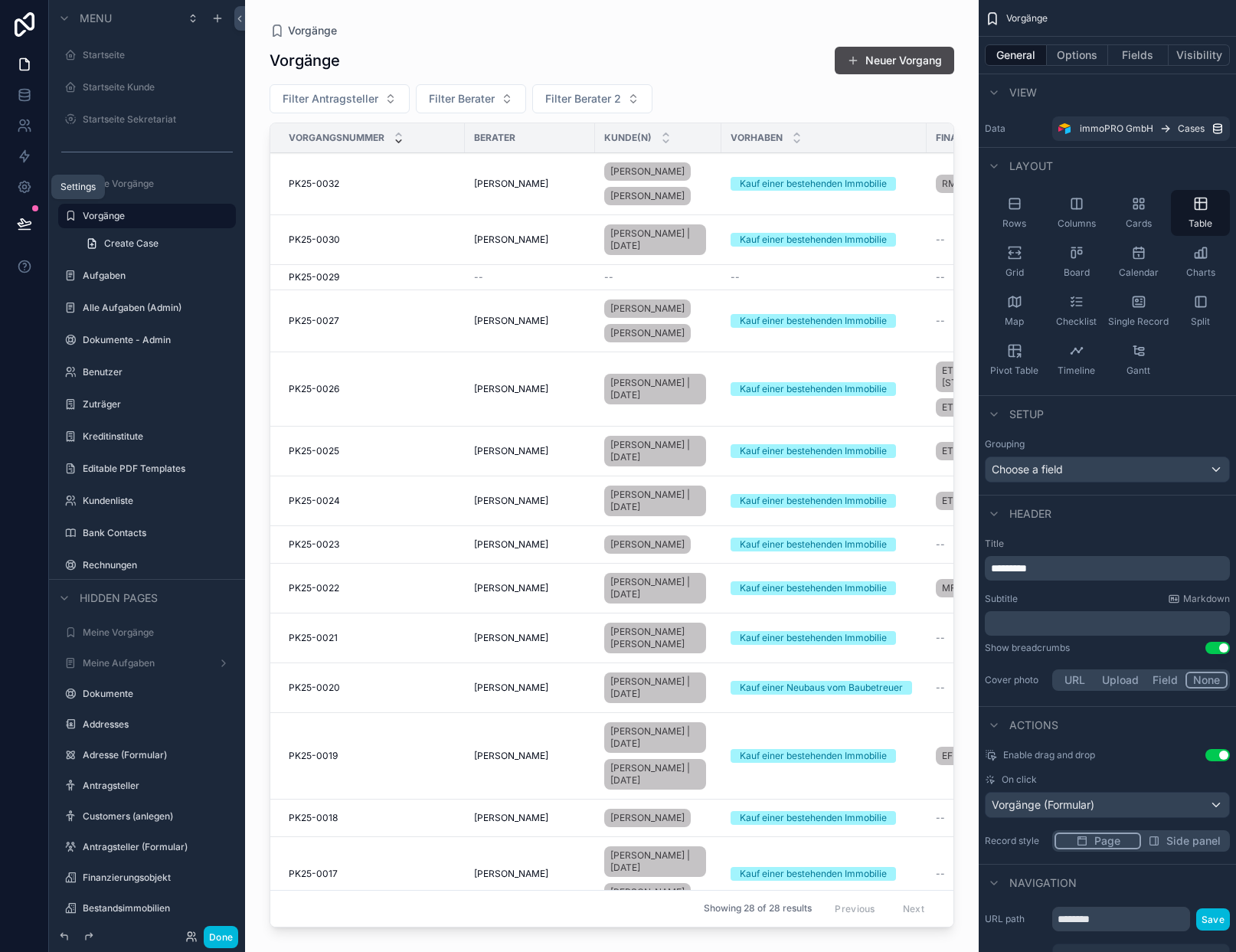
click at [29, 186] on icon at bounding box center [24, 187] width 11 height 11
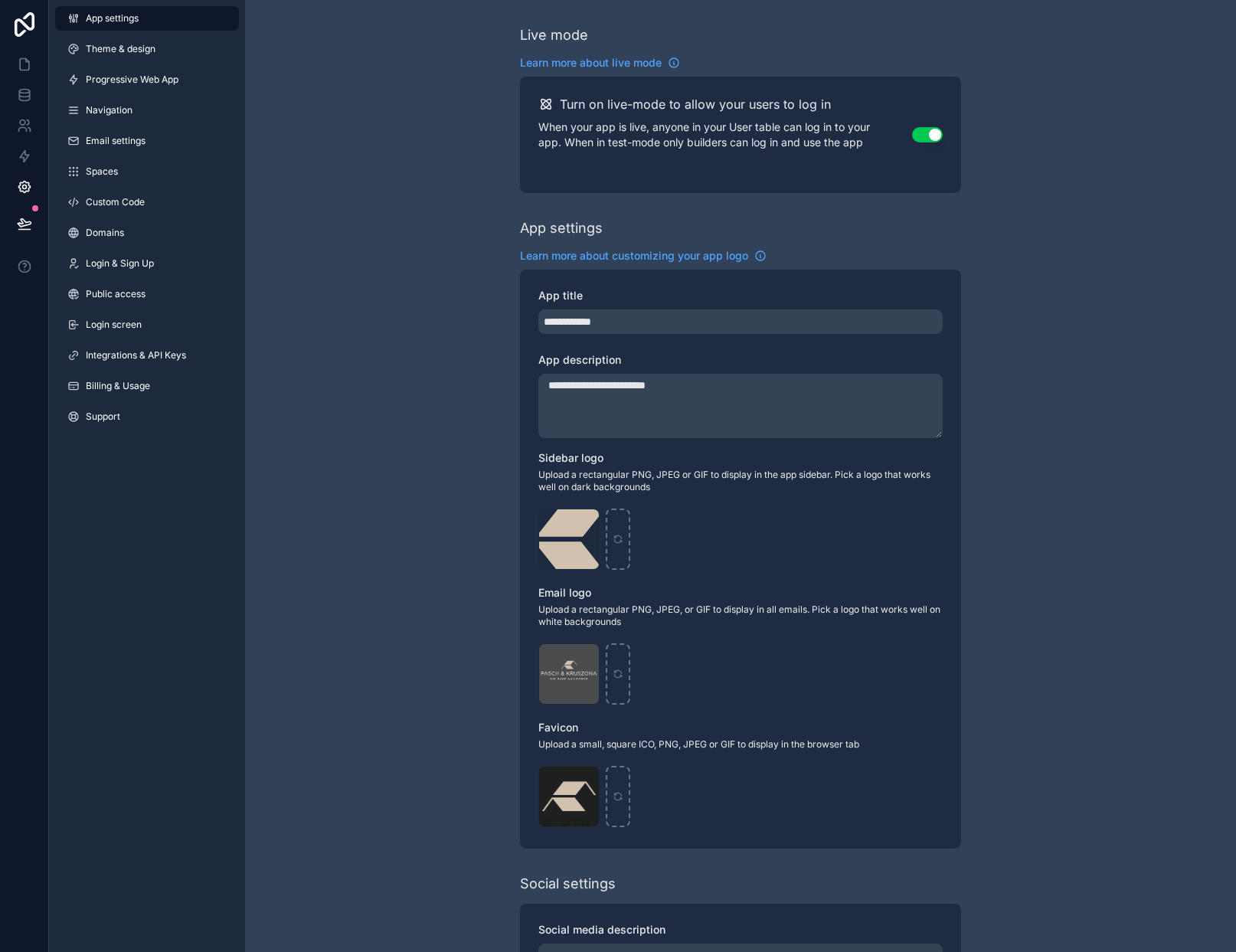
click at [137, 52] on span "Theme & design" at bounding box center [120, 48] width 70 height 12
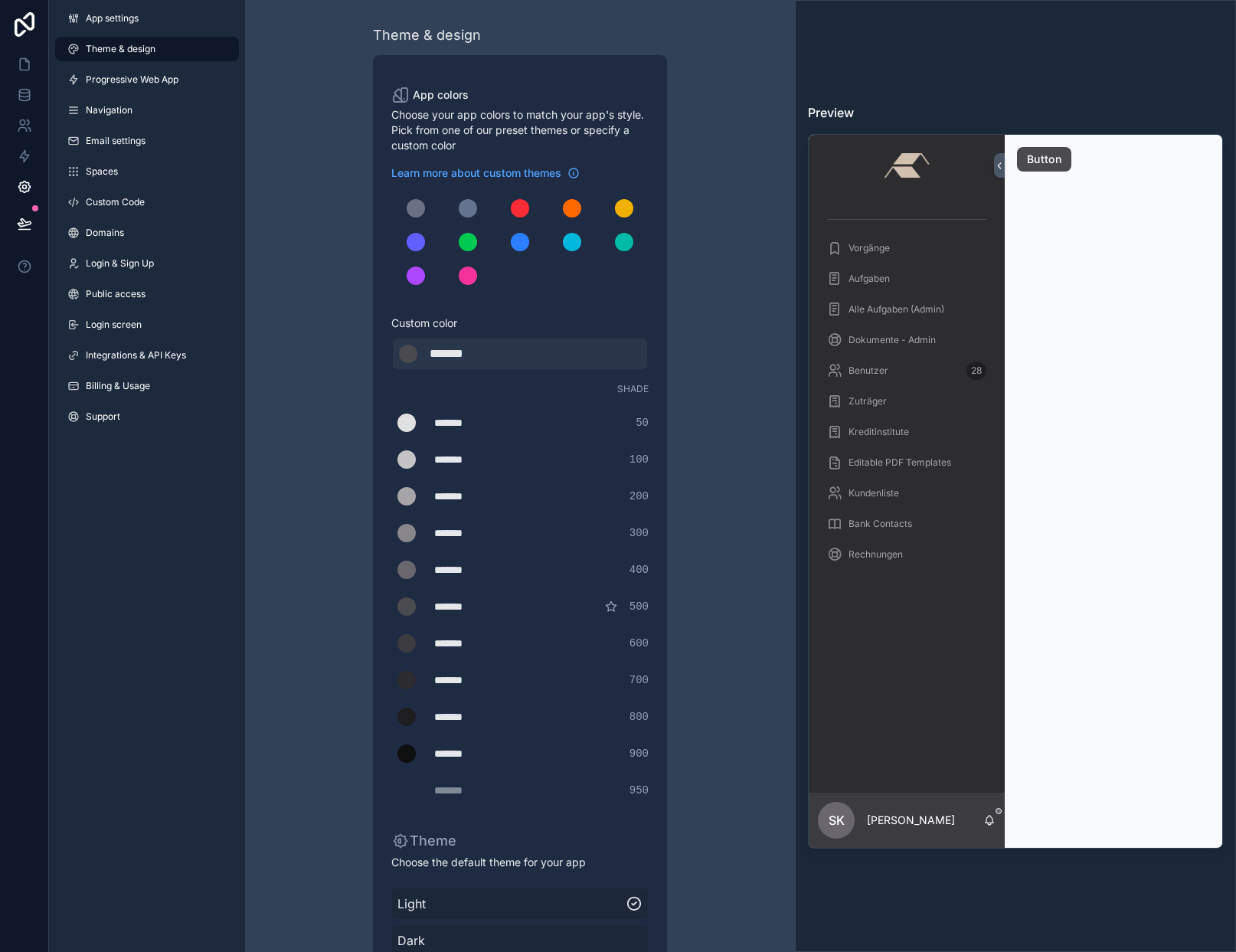
click at [120, 259] on span "Login & Sign Up" at bounding box center [119, 263] width 68 height 12
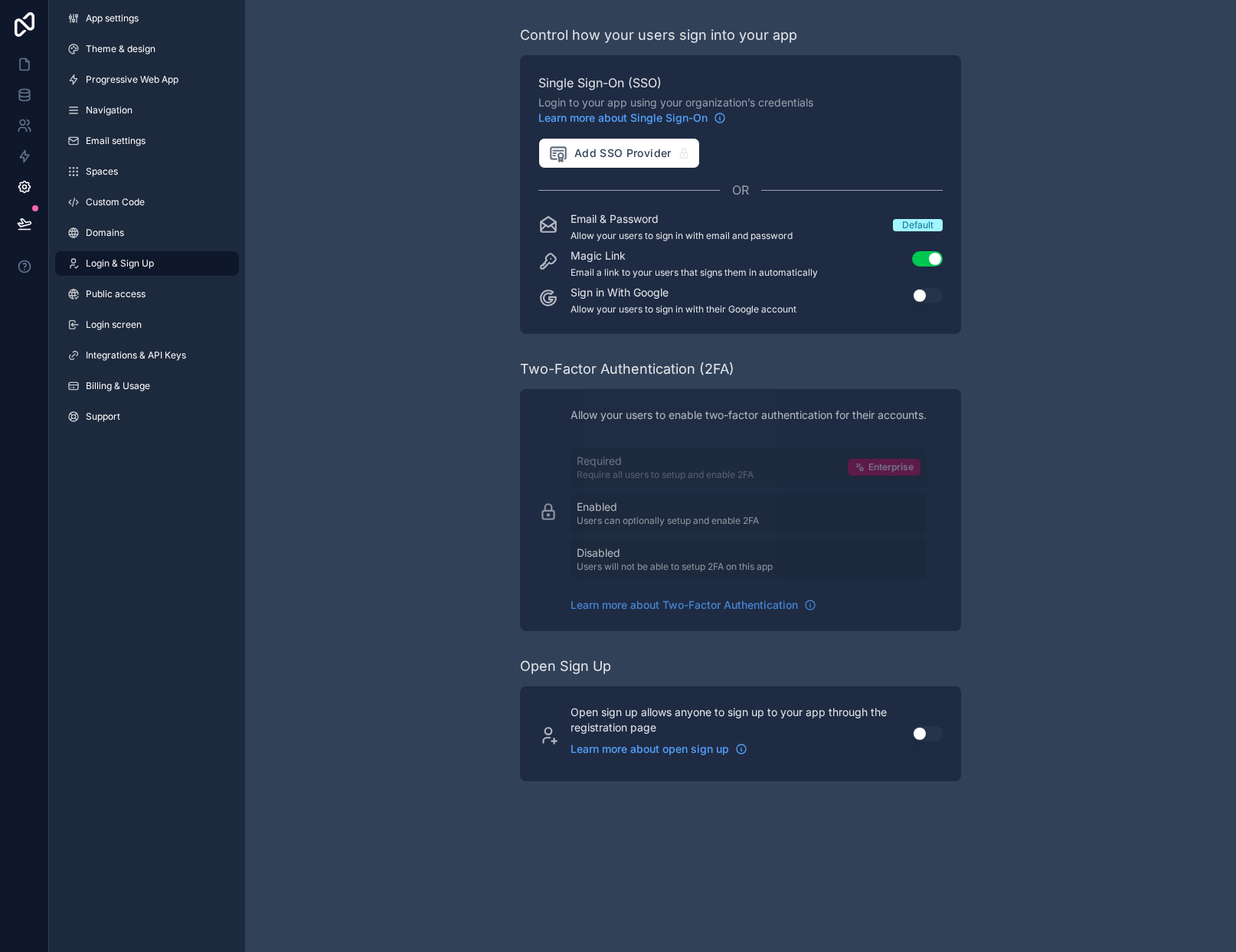
click at [97, 231] on span "Domains" at bounding box center [104, 232] width 39 height 12
